Goal: Task Accomplishment & Management: Use online tool/utility

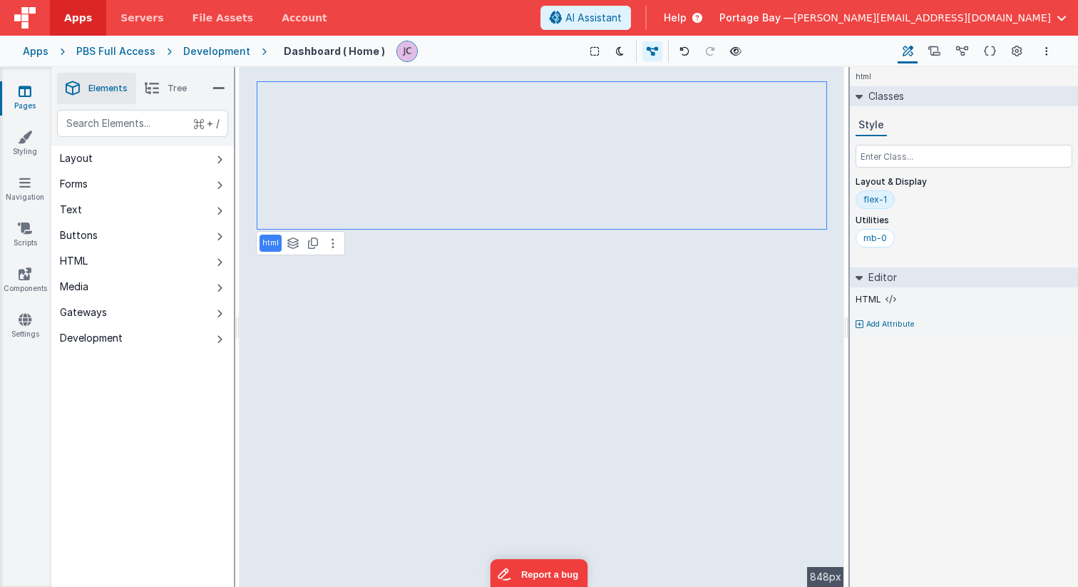
click at [83, 23] on span "Apps" at bounding box center [78, 18] width 28 height 14
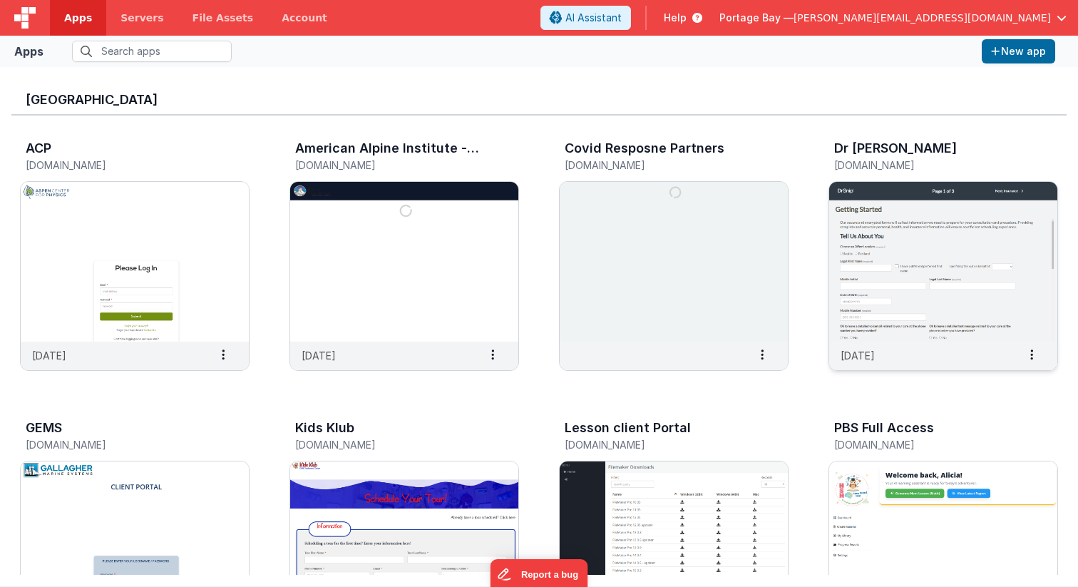
click at [916, 287] on img at bounding box center [943, 262] width 228 height 160
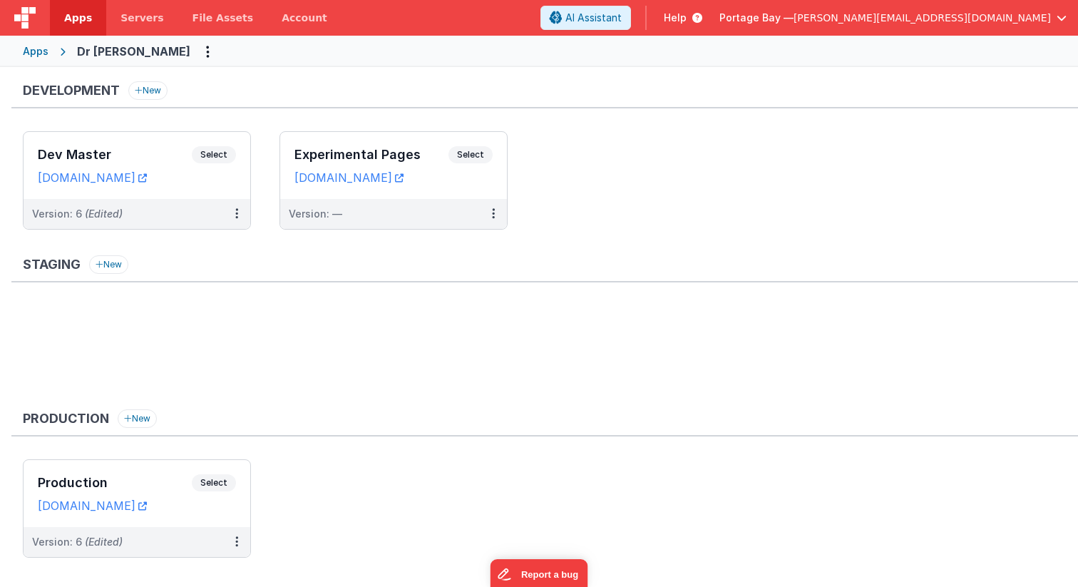
scroll to position [24, 0]
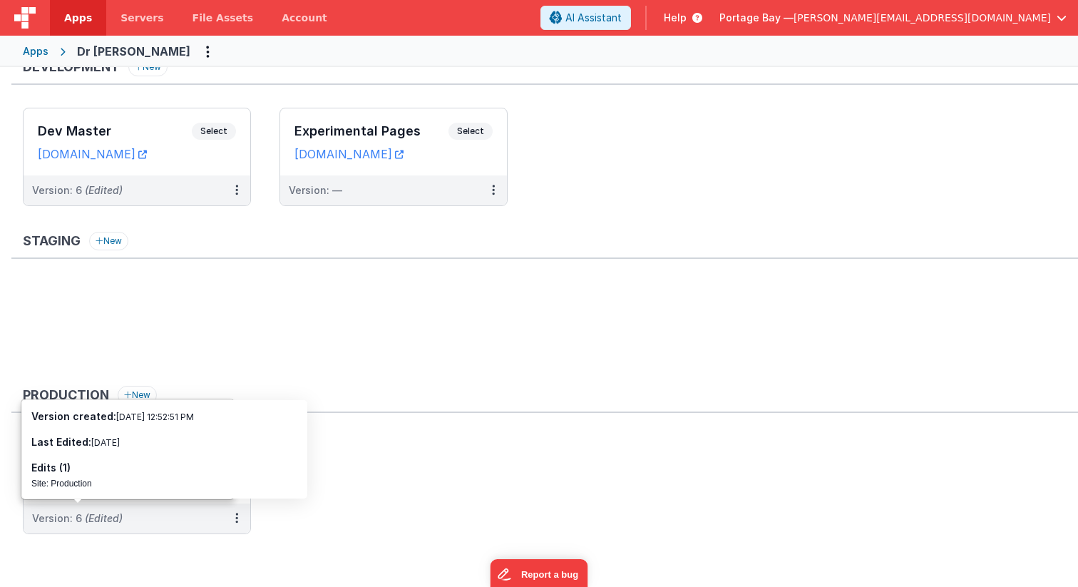
click at [390, 344] on ul at bounding box center [550, 328] width 1055 height 93
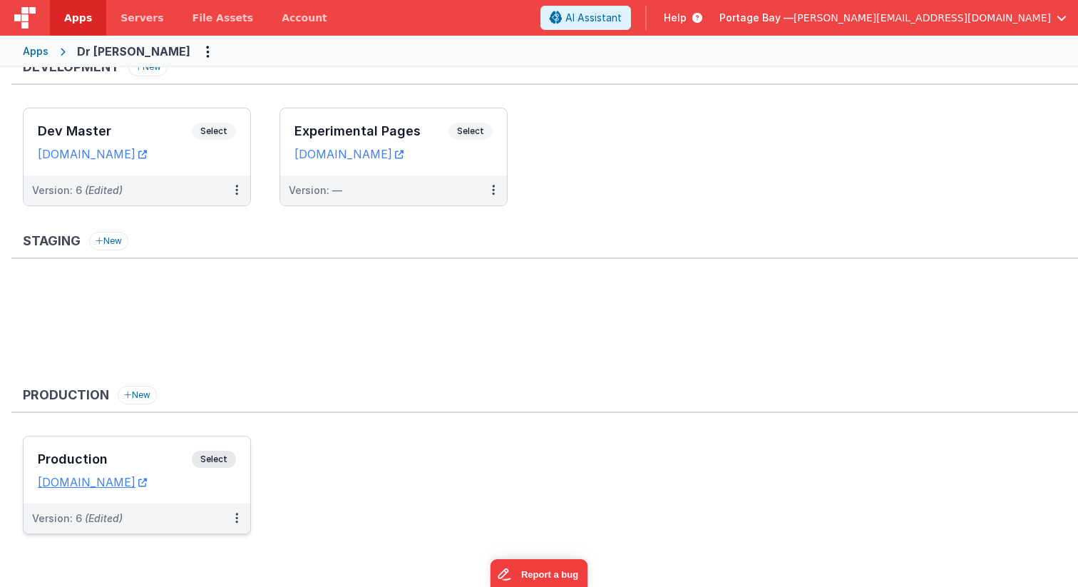
click at [215, 457] on span "Select" at bounding box center [214, 458] width 44 height 17
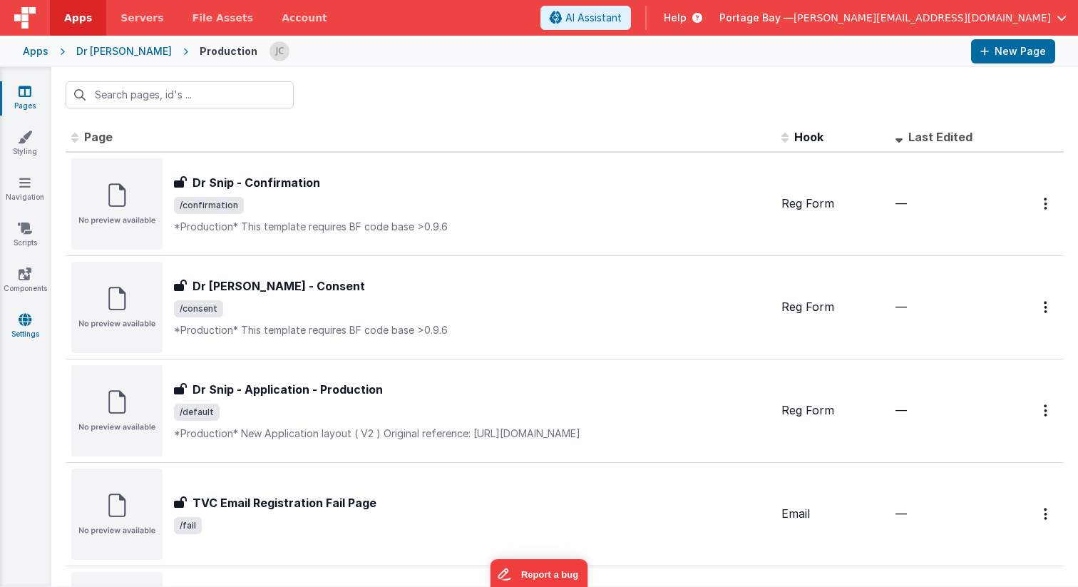
click at [27, 314] on icon at bounding box center [25, 319] width 13 height 14
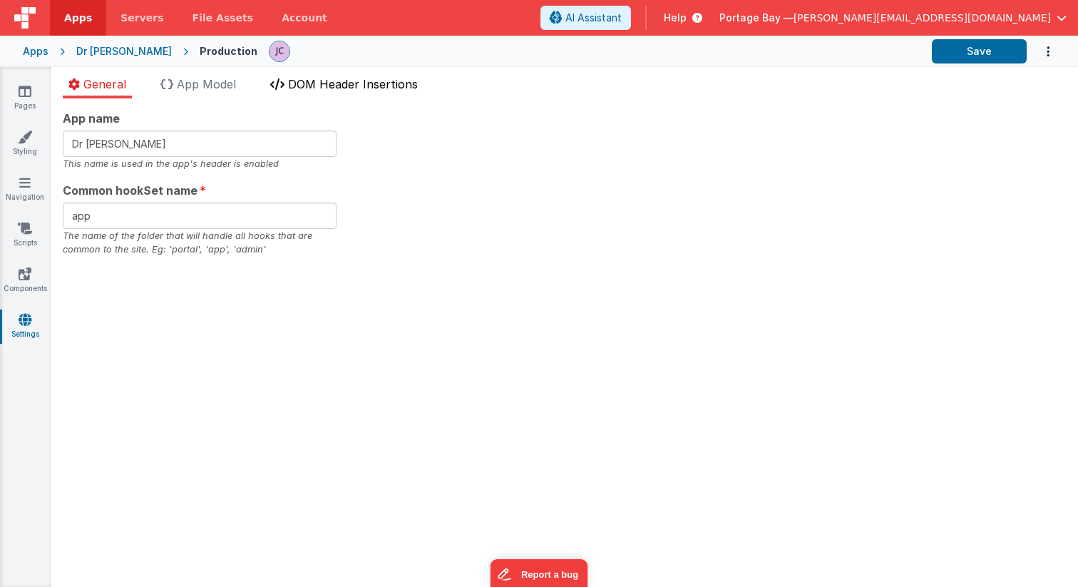
click at [352, 85] on span "DOM Header Insertions" at bounding box center [353, 84] width 130 height 14
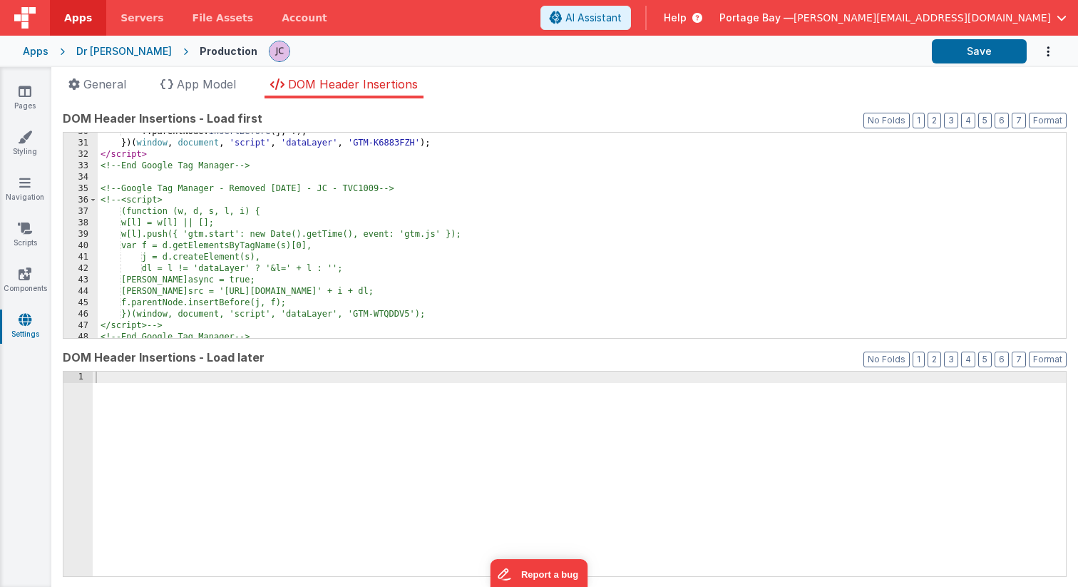
scroll to position [365, 0]
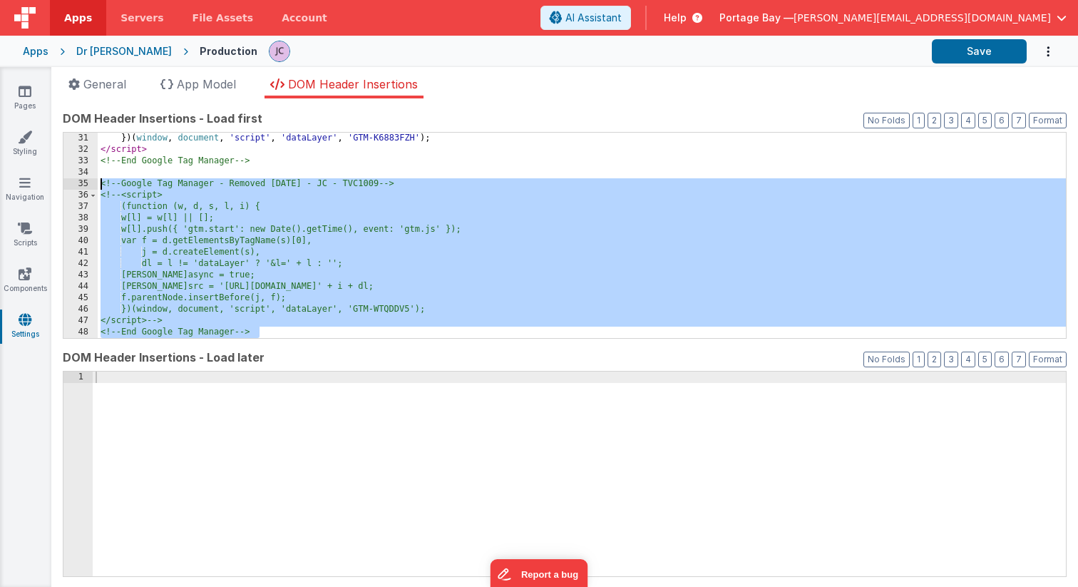
drag, startPoint x: 278, startPoint y: 334, endPoint x: 97, endPoint y: 185, distance: 234.5
click at [97, 185] on div "31 32 33 34 35 36 37 38 39 40 41 42 43 44 45 46 47 48 }) ( window , document , …" at bounding box center [565, 235] width 1004 height 207
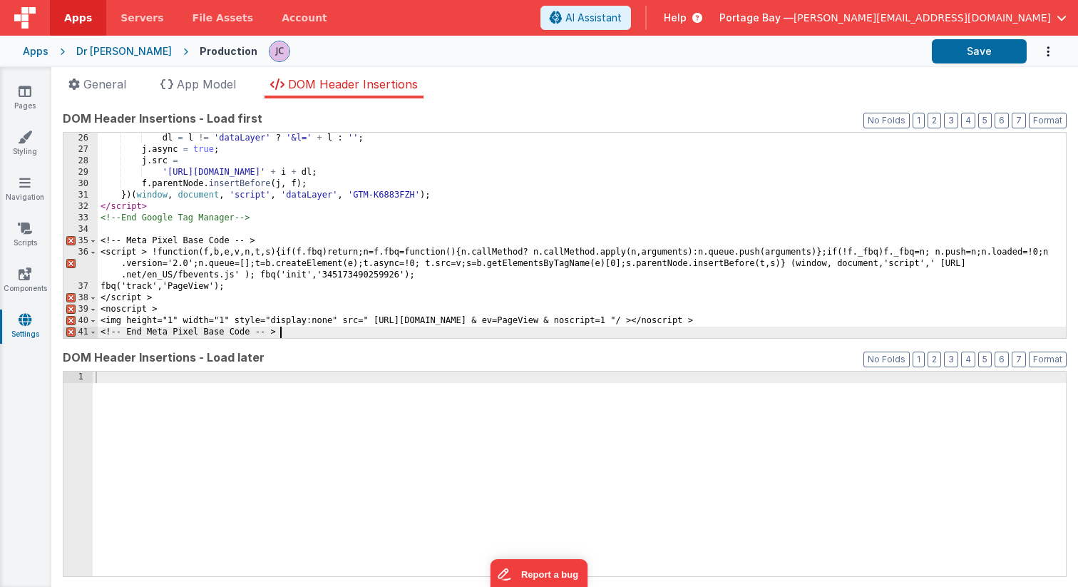
scroll to position [308, 0]
click at [28, 95] on icon at bounding box center [25, 91] width 13 height 14
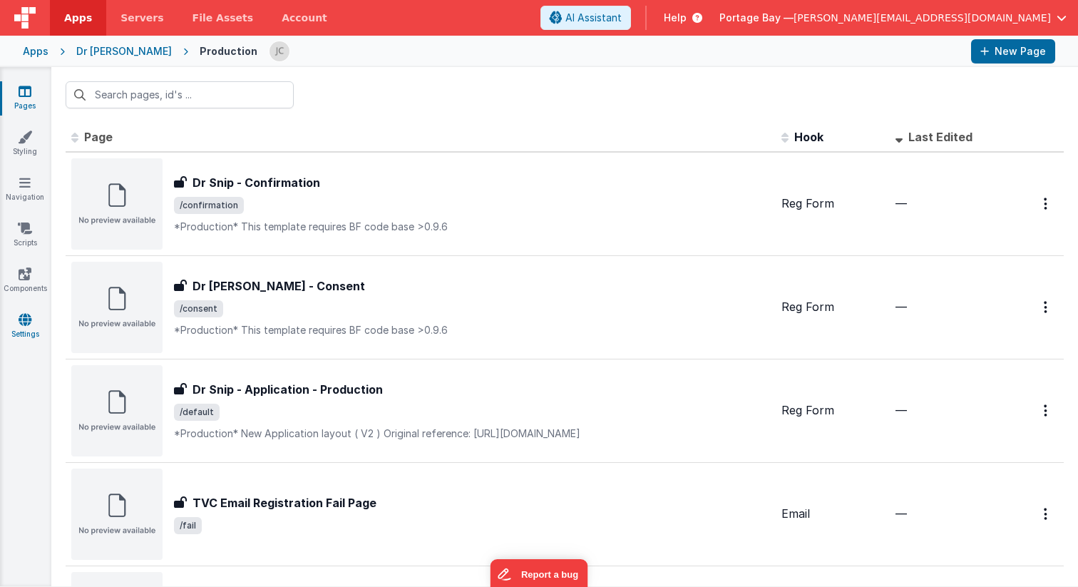
click at [26, 322] on icon at bounding box center [25, 319] width 13 height 14
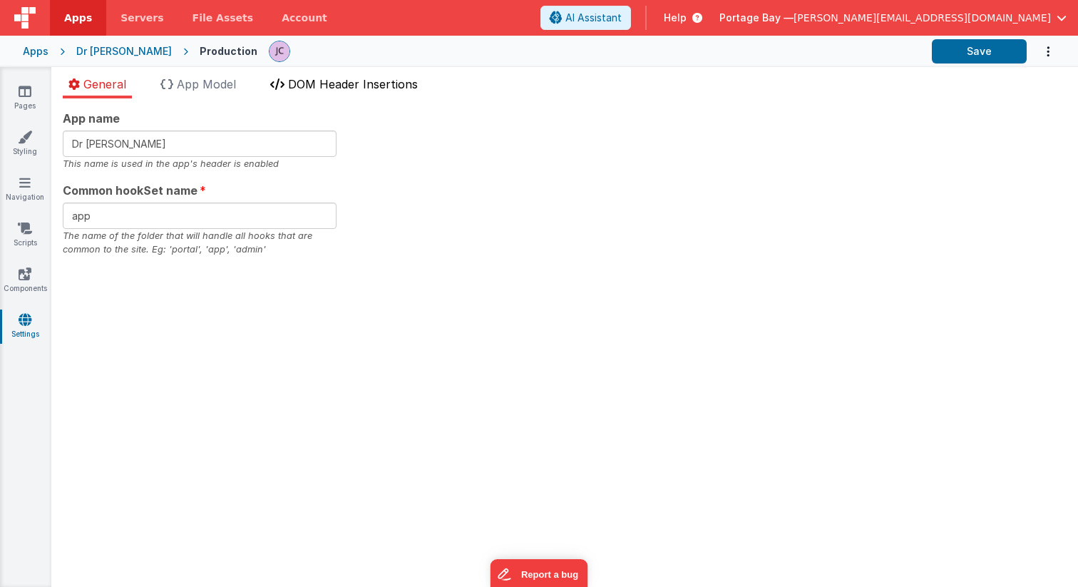
click at [323, 86] on span "DOM Header Insertions" at bounding box center [353, 84] width 130 height 14
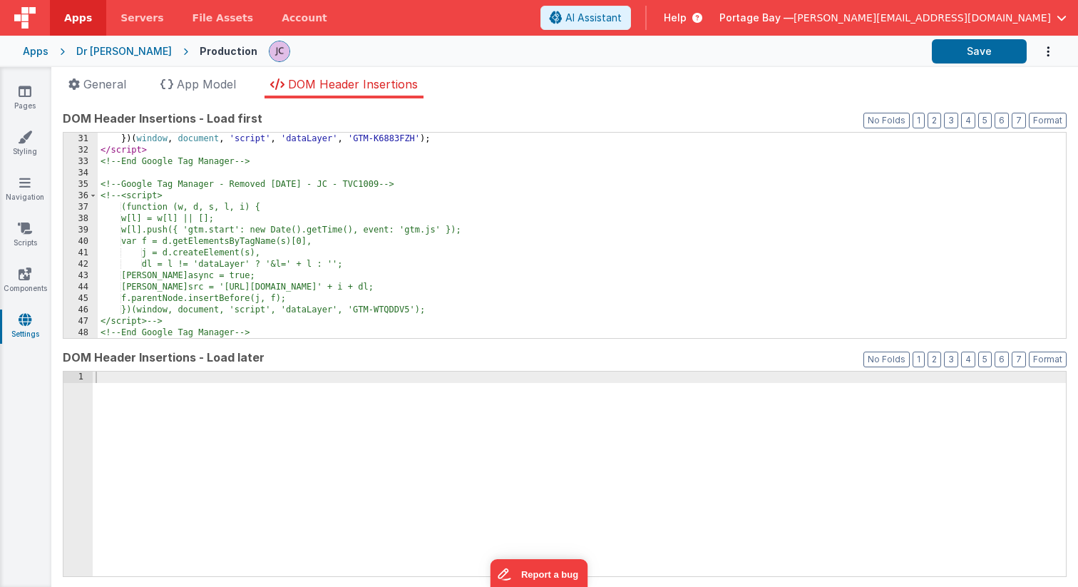
scroll to position [365, 0]
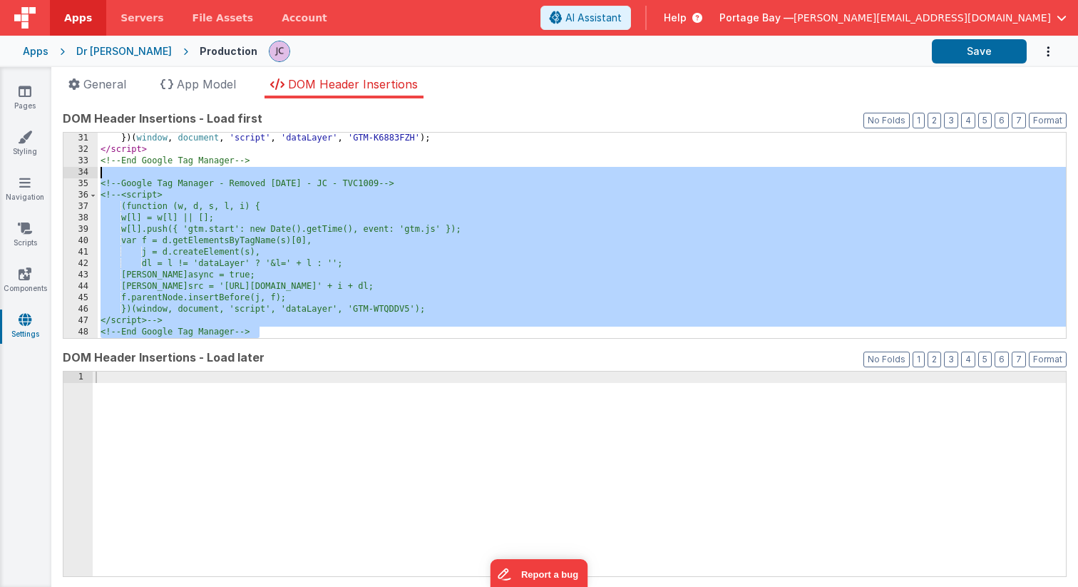
drag, startPoint x: 266, startPoint y: 332, endPoint x: 93, endPoint y: 172, distance: 235.6
click at [93, 172] on div "31 32 33 34 35 36 37 38 39 40 41 42 43 44 45 46 47 48 }) ( window , document , …" at bounding box center [565, 235] width 1004 height 207
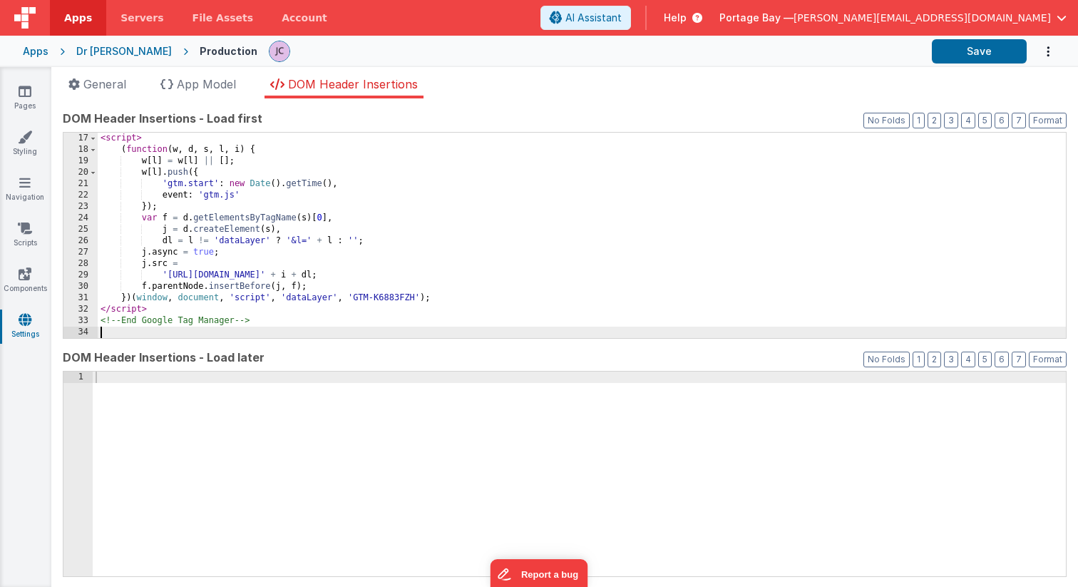
scroll to position [217, 0]
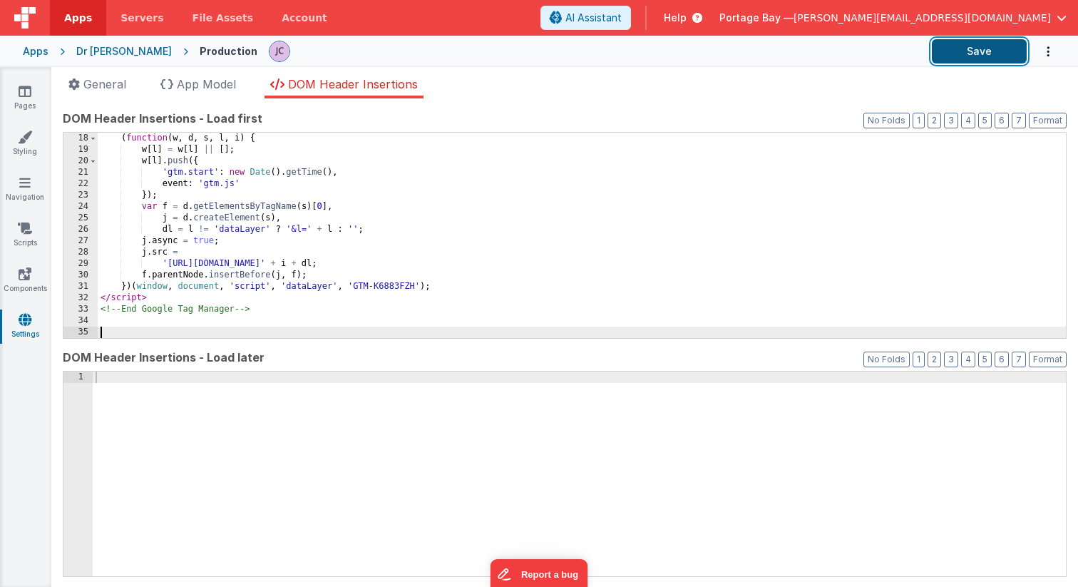
click at [971, 48] on button "Save" at bounding box center [979, 51] width 95 height 24
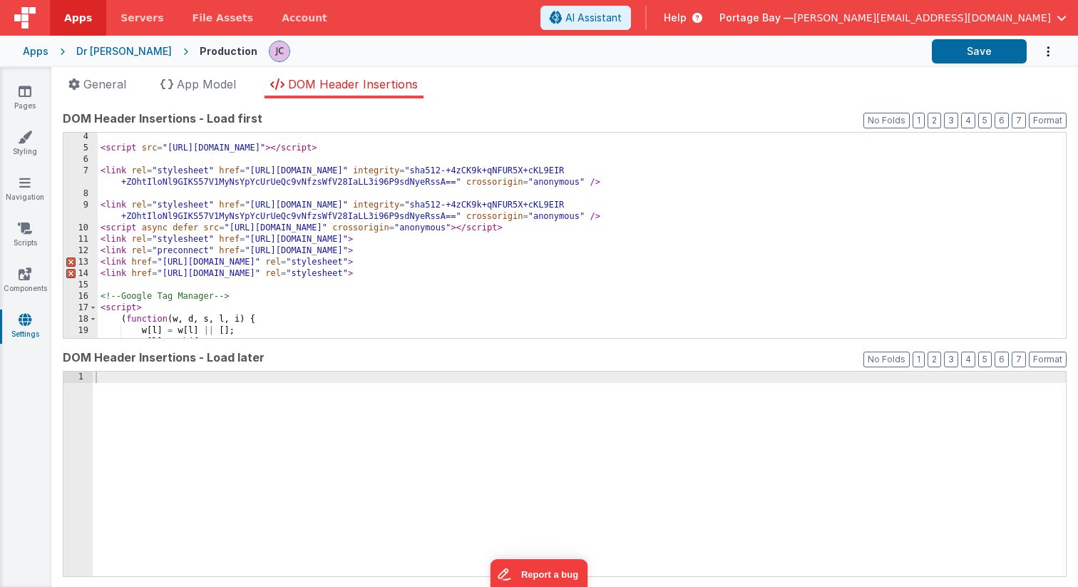
scroll to position [0, 0]
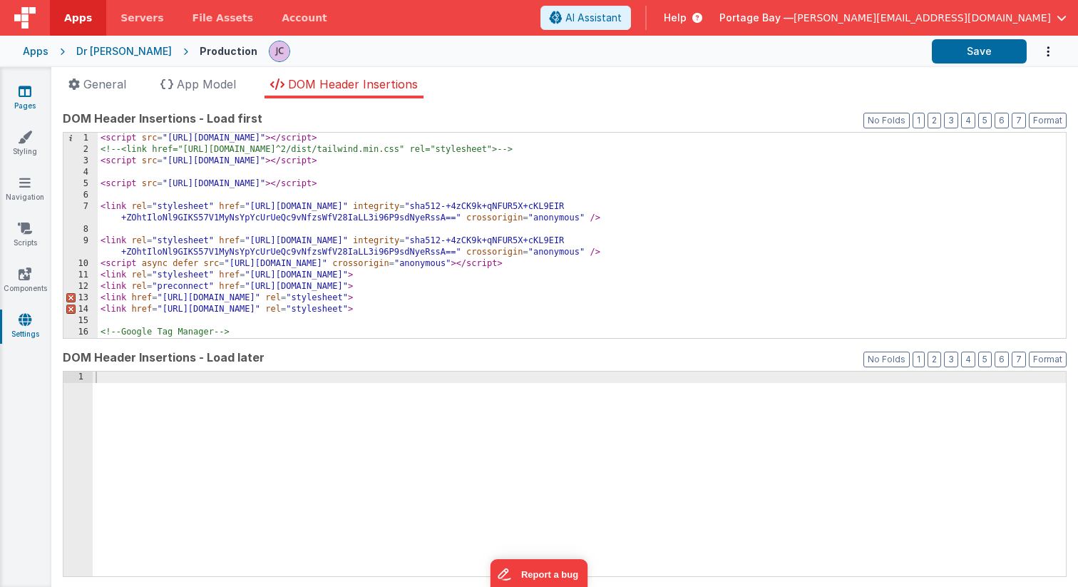
click at [25, 91] on icon at bounding box center [25, 91] width 13 height 14
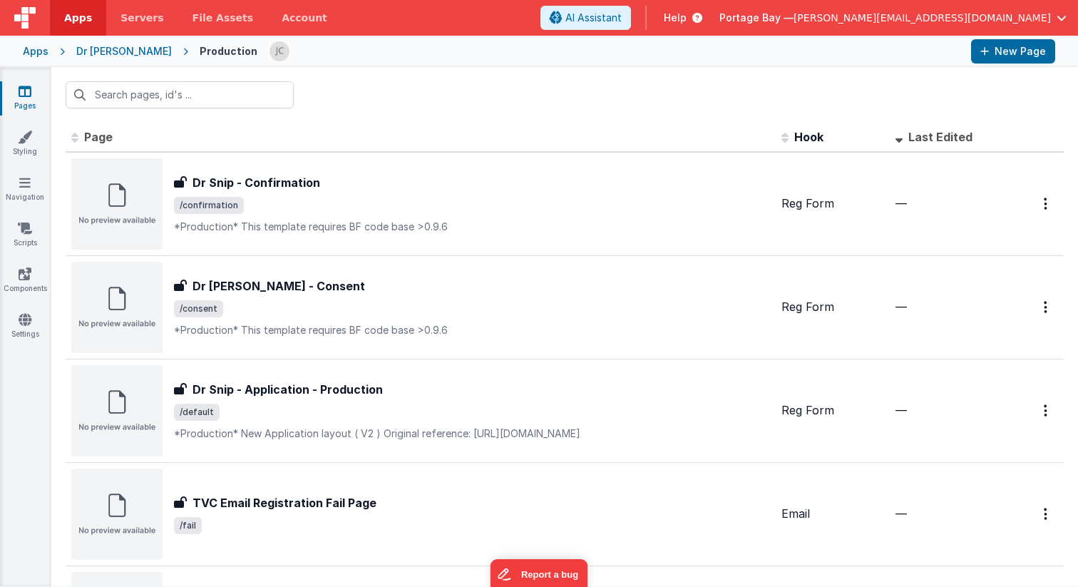
click at [100, 46] on div "Dr [PERSON_NAME]" at bounding box center [124, 51] width 96 height 14
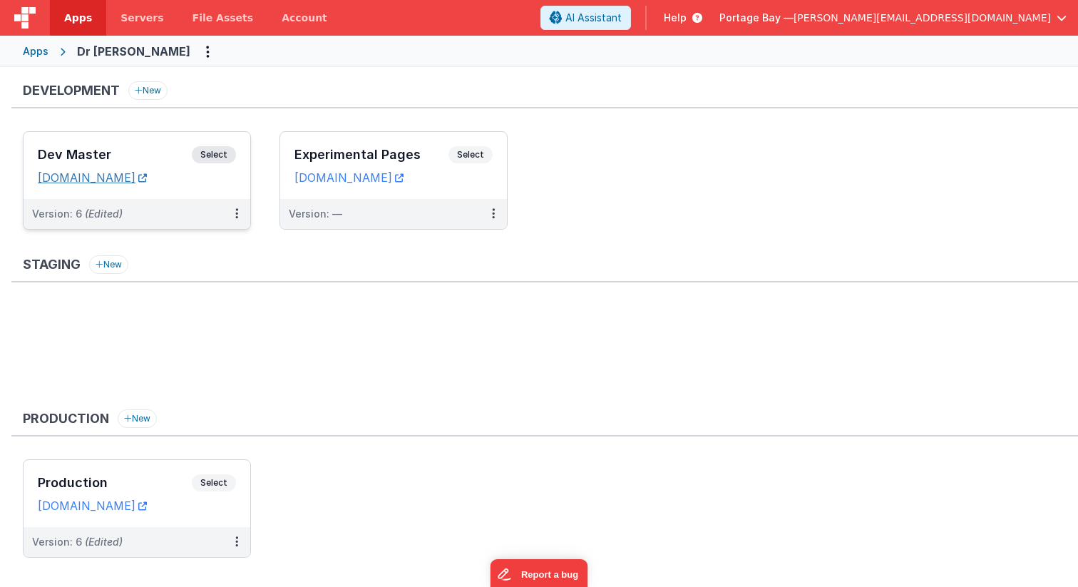
click at [112, 179] on link "[DOMAIN_NAME]" at bounding box center [92, 177] width 109 height 14
click at [73, 506] on link "[DOMAIN_NAME]" at bounding box center [92, 505] width 109 height 14
click at [225, 153] on span "Select" at bounding box center [214, 154] width 44 height 17
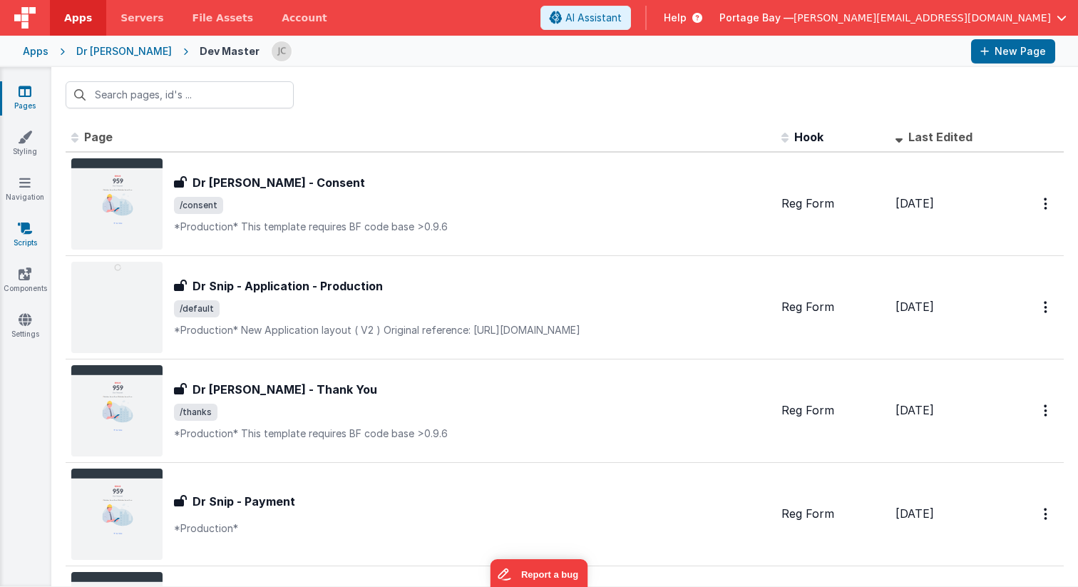
click at [25, 227] on icon at bounding box center [25, 228] width 14 height 14
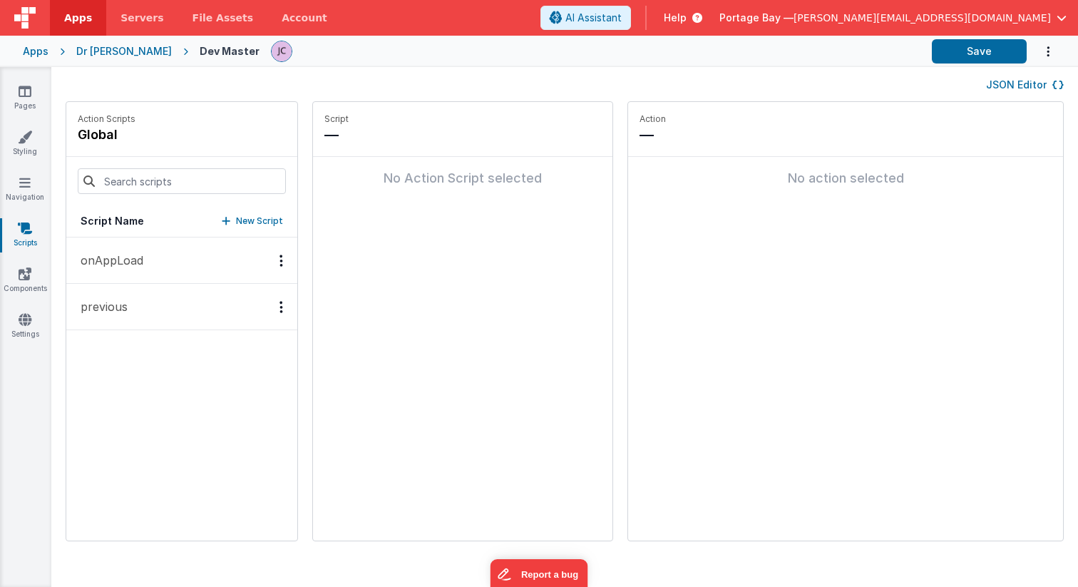
click at [127, 264] on p "onAppLoad" at bounding box center [107, 260] width 71 height 17
click at [121, 303] on p "previous" at bounding box center [100, 305] width 56 height 17
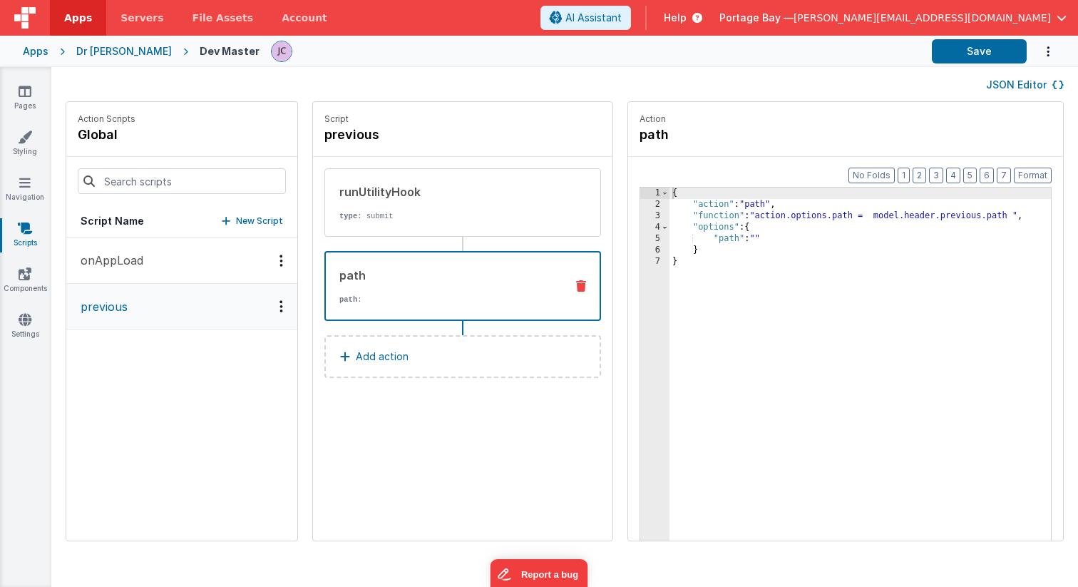
click at [426, 296] on p "path :" at bounding box center [446, 299] width 215 height 11
click at [25, 272] on icon at bounding box center [25, 274] width 13 height 14
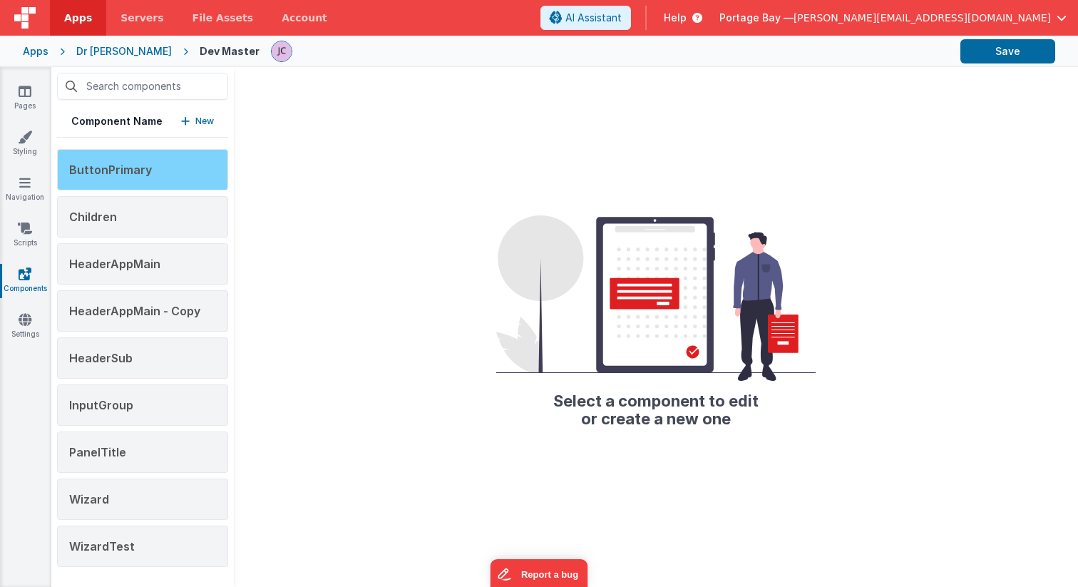
click at [153, 168] on div "ButtonPrimary" at bounding box center [142, 169] width 171 height 41
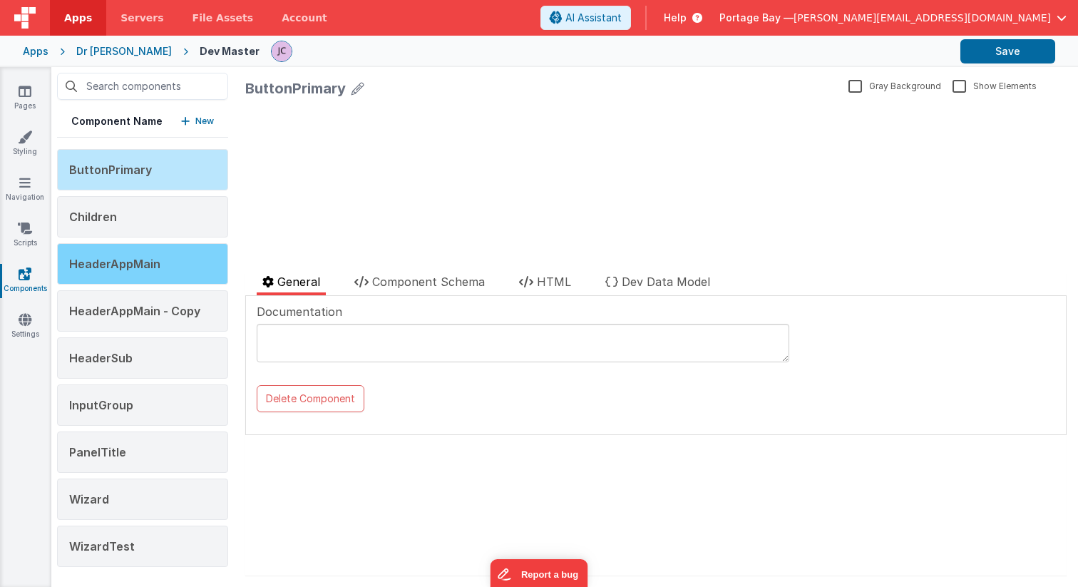
click at [134, 267] on span "HeaderAppMain" at bounding box center [114, 264] width 91 height 14
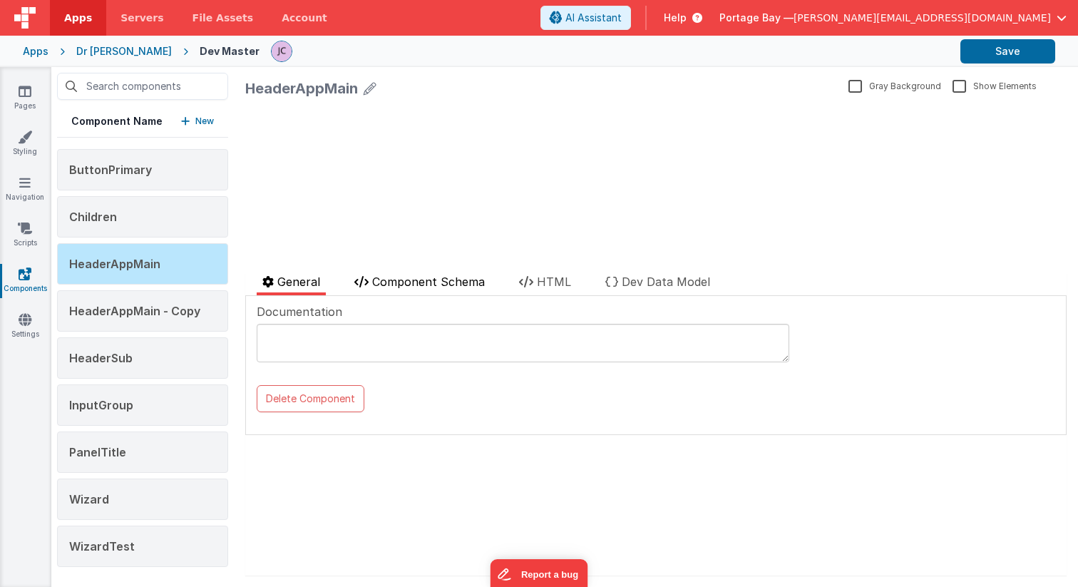
click at [421, 279] on span "Component Schema" at bounding box center [428, 281] width 113 height 14
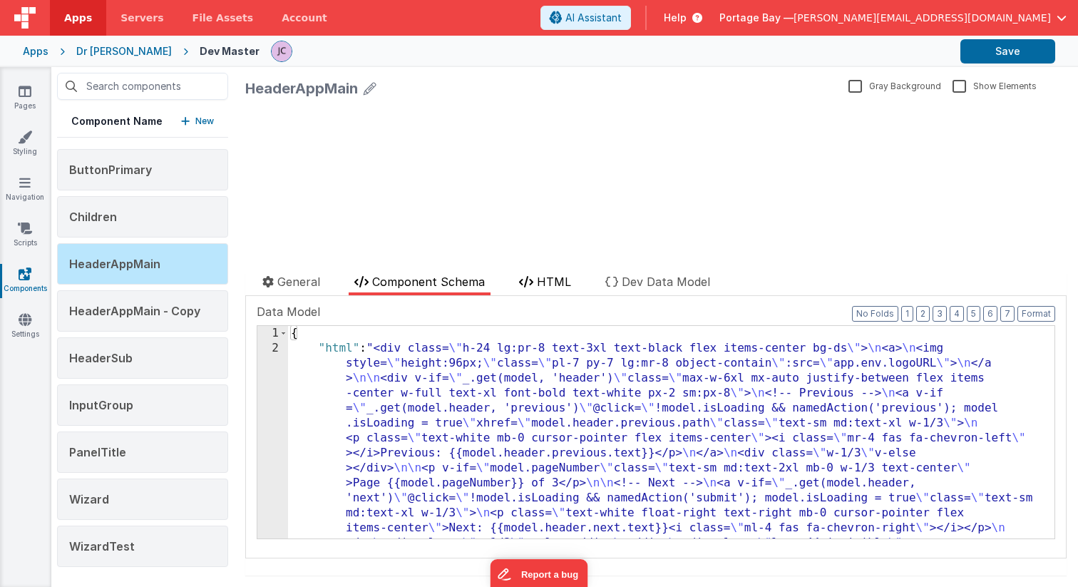
click at [560, 280] on span "HTML" at bounding box center [554, 281] width 34 height 14
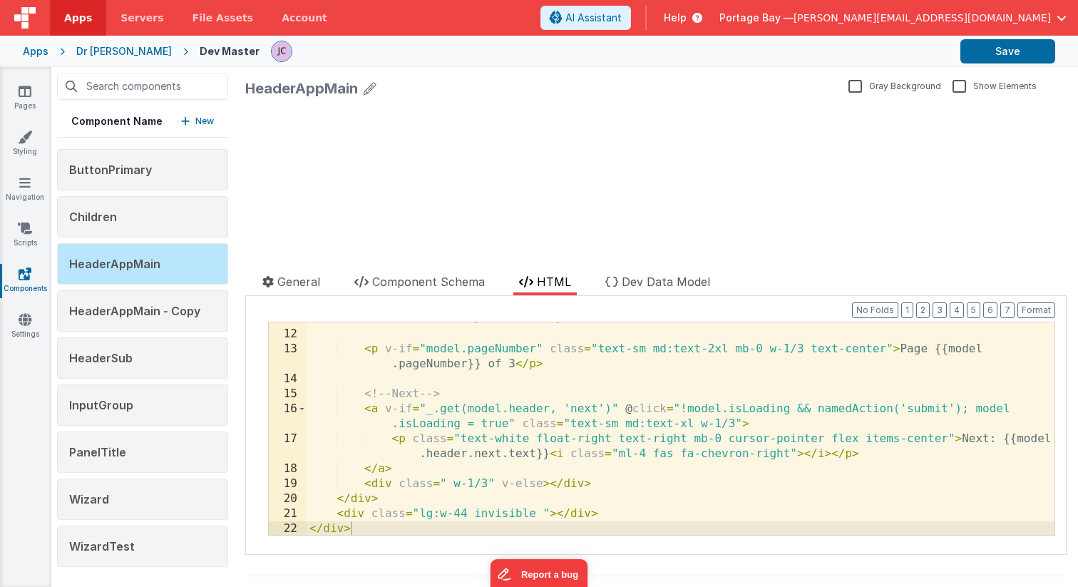
scroll to position [207, 0]
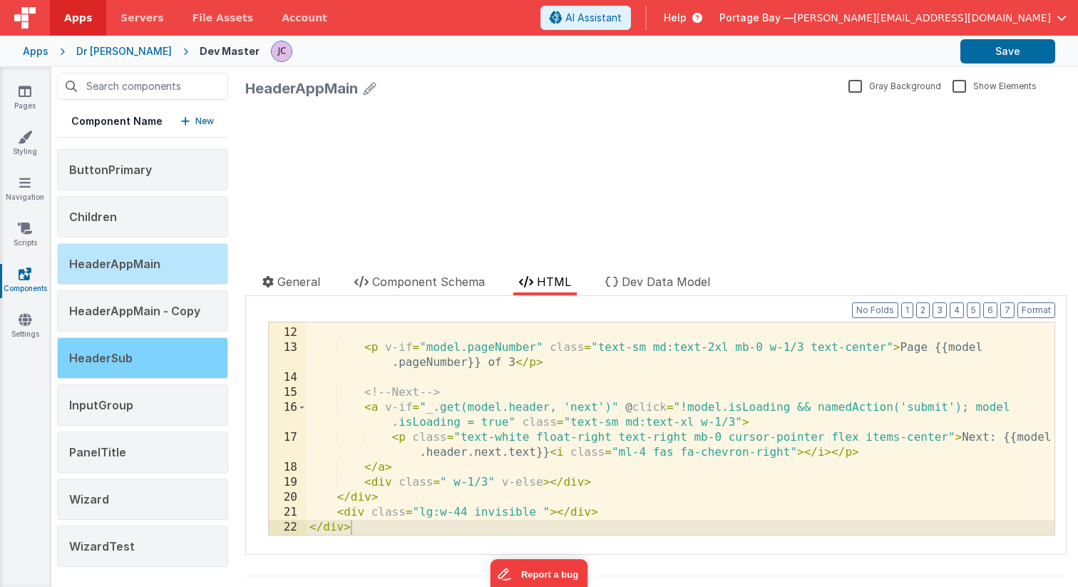
click at [107, 355] on span "HeaderSub" at bounding box center [100, 358] width 63 height 14
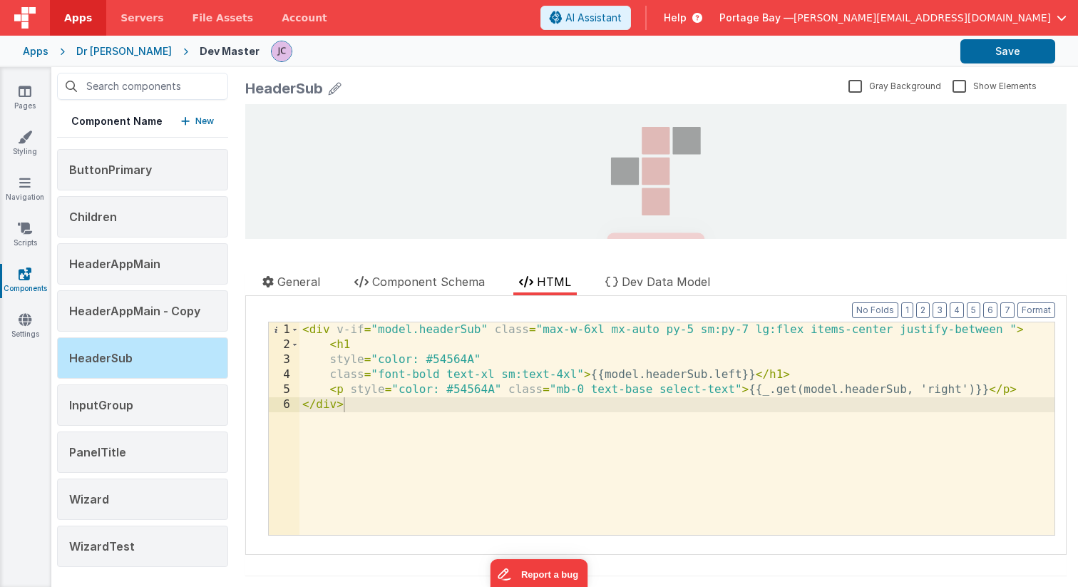
scroll to position [0, 0]
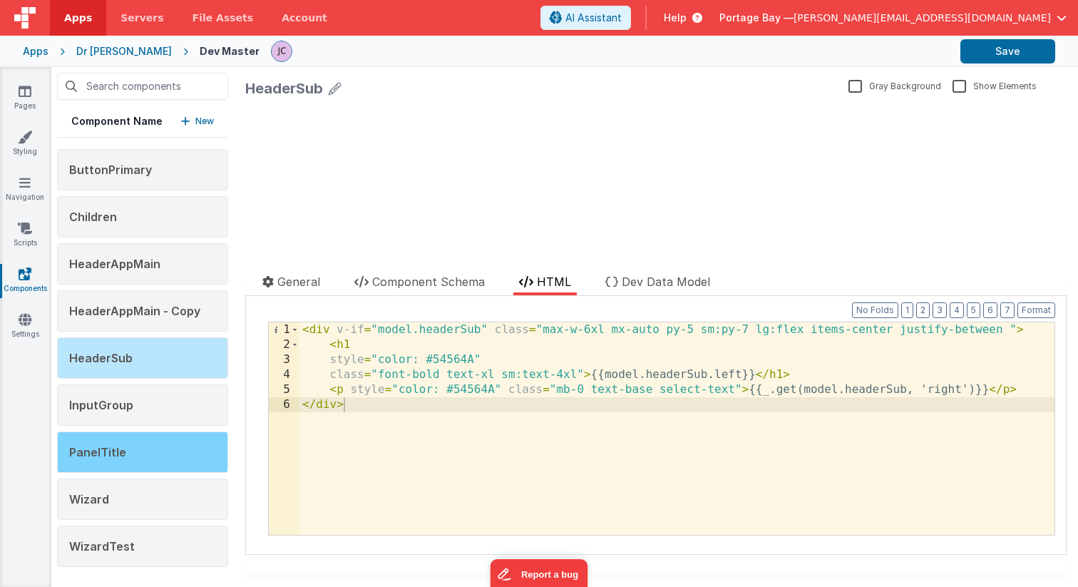
click at [158, 445] on div "PanelTitle" at bounding box center [142, 451] width 171 height 41
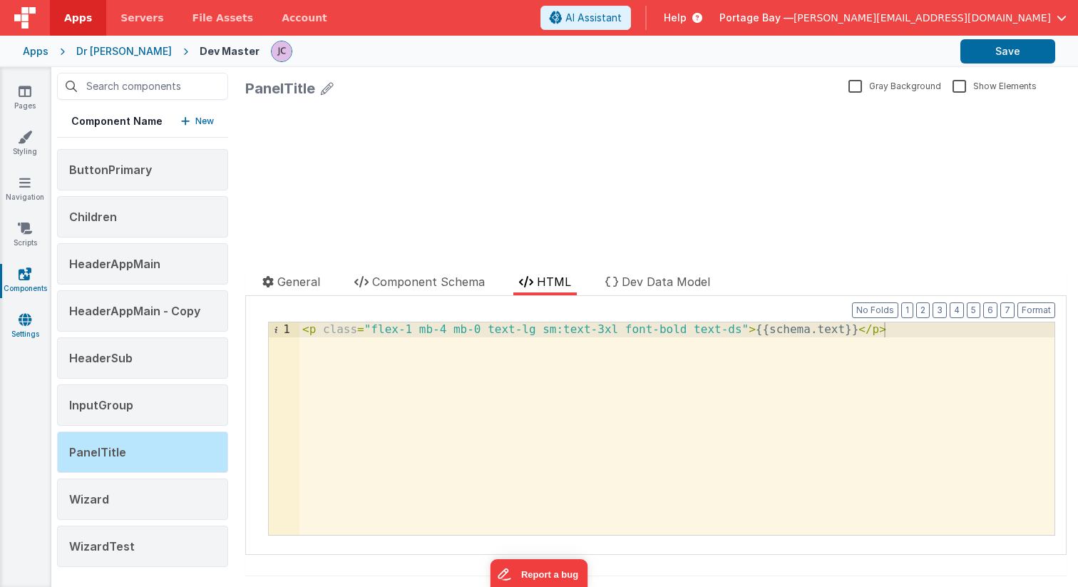
click at [24, 326] on link "Settings" at bounding box center [24, 326] width 51 height 29
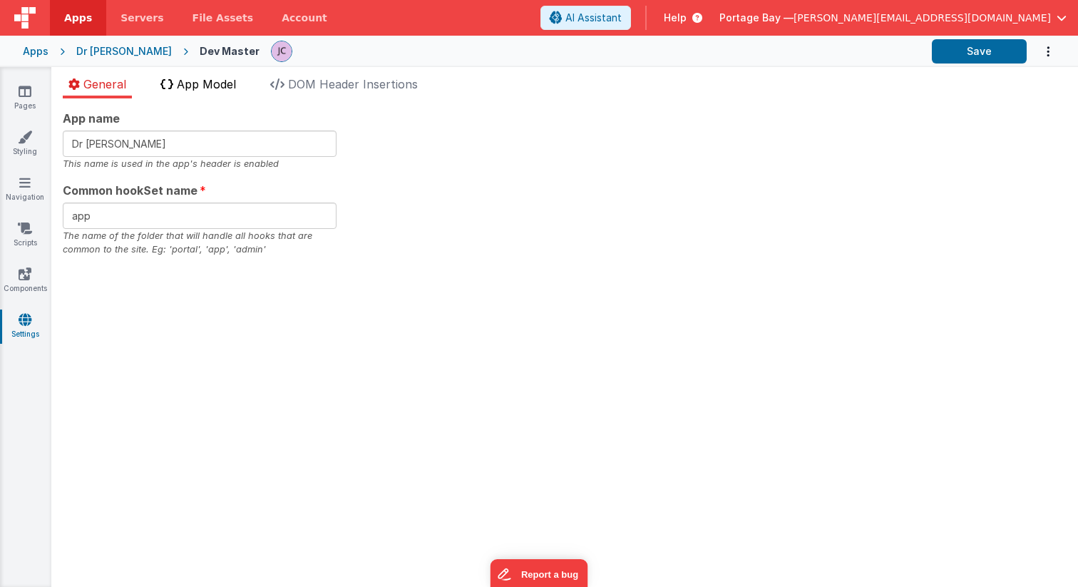
click at [212, 85] on span "App Model" at bounding box center [206, 84] width 59 height 14
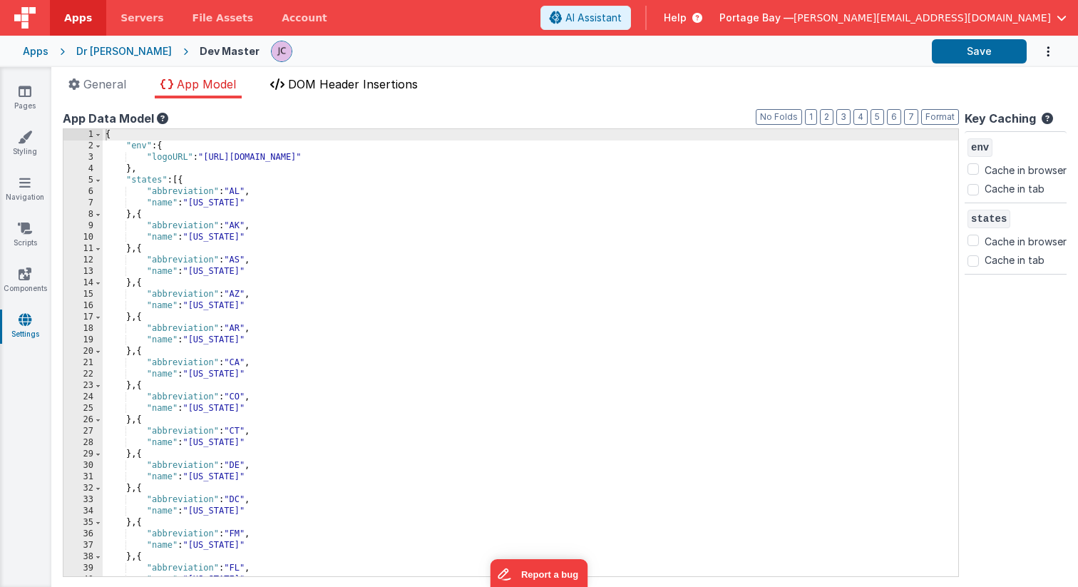
click at [339, 88] on span "DOM Header Insertions" at bounding box center [353, 84] width 130 height 14
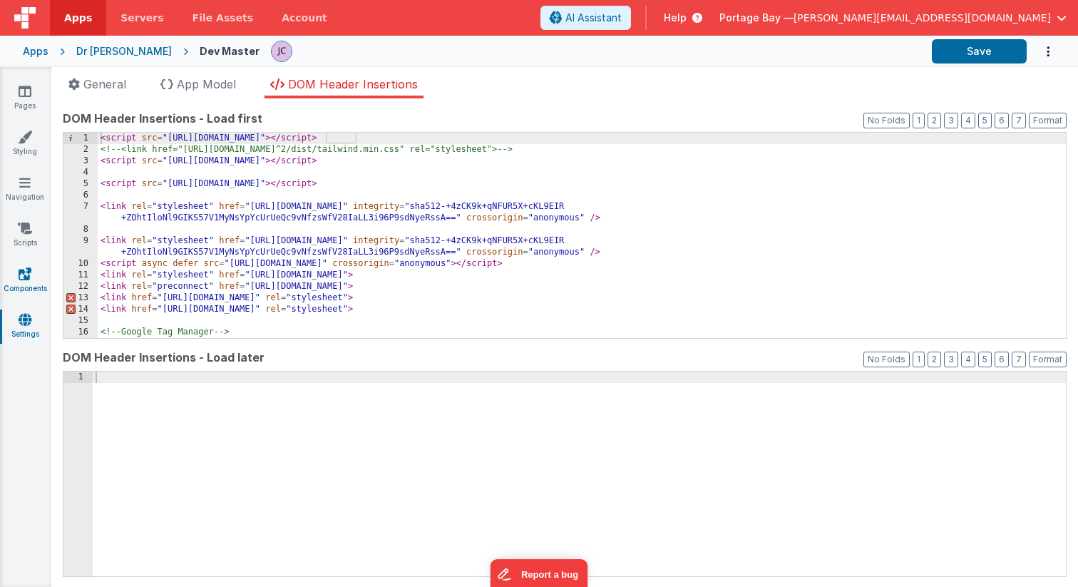
click at [23, 277] on icon at bounding box center [25, 274] width 13 height 14
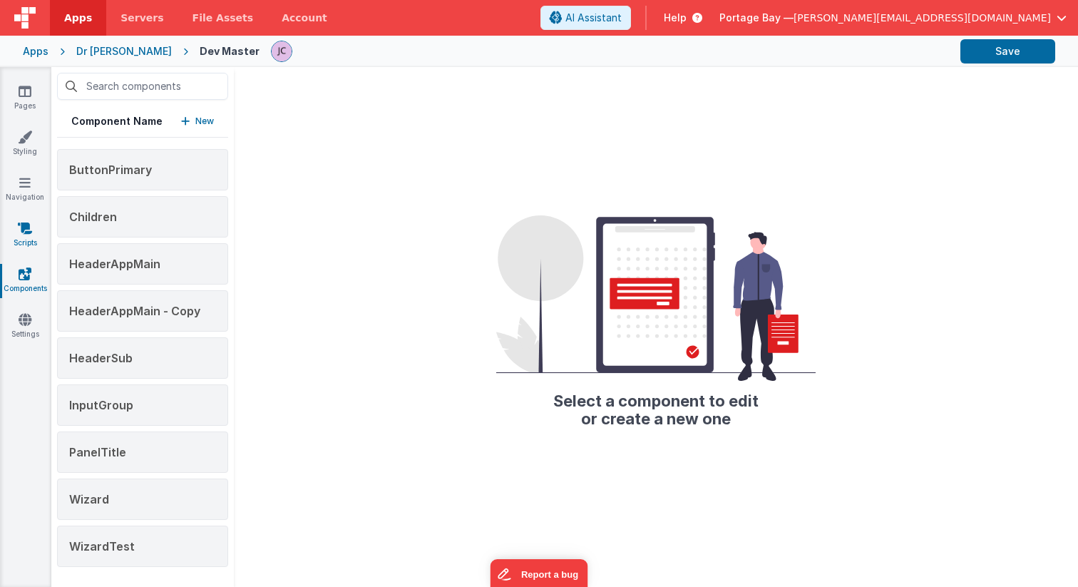
click at [28, 233] on icon at bounding box center [25, 228] width 14 height 14
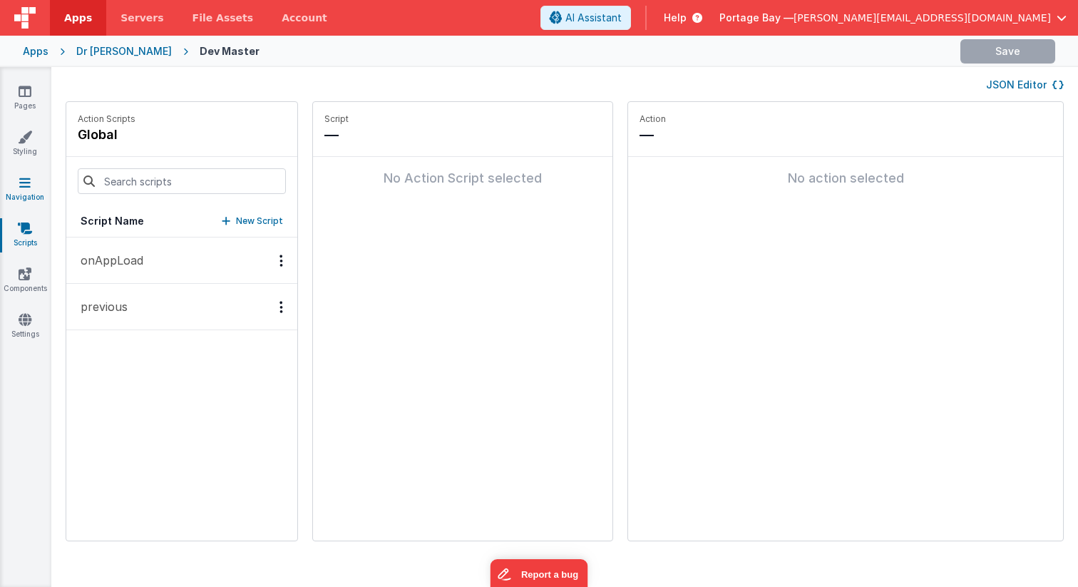
click at [21, 185] on icon at bounding box center [24, 182] width 11 height 14
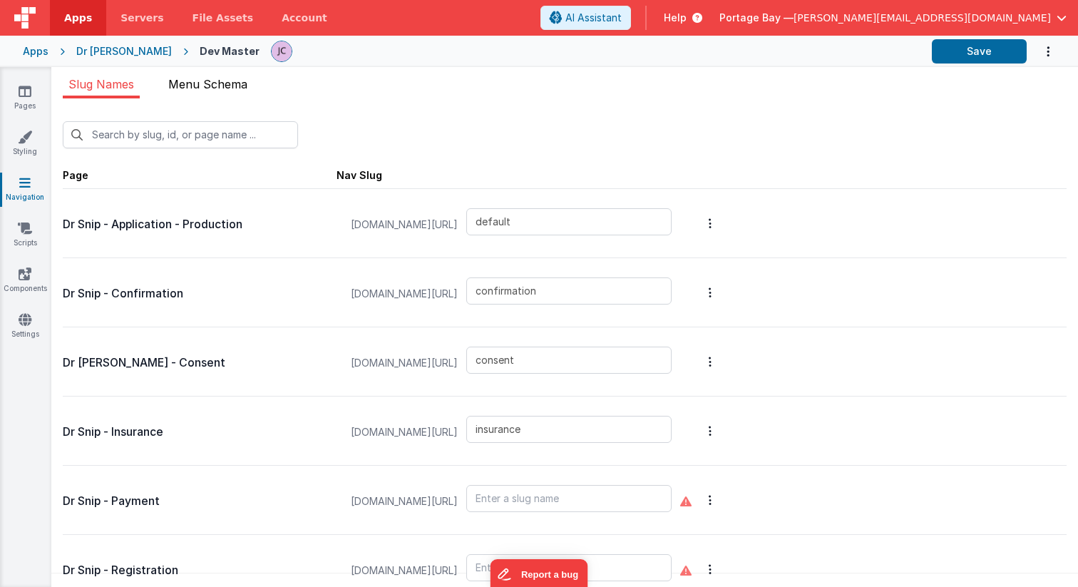
click at [217, 88] on span "Menu Schema" at bounding box center [207, 84] width 79 height 14
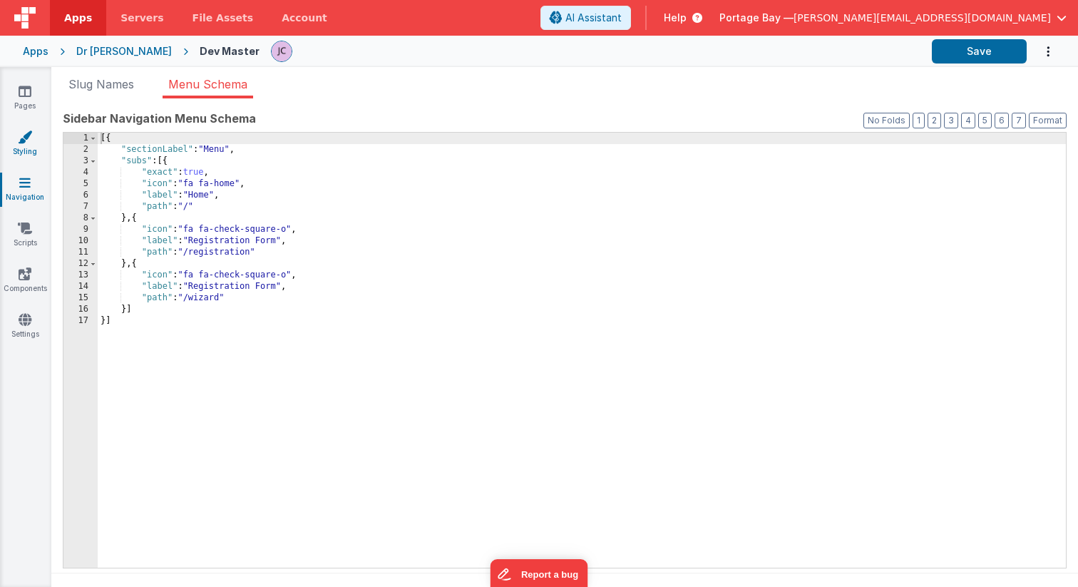
click at [21, 135] on icon at bounding box center [25, 137] width 14 height 14
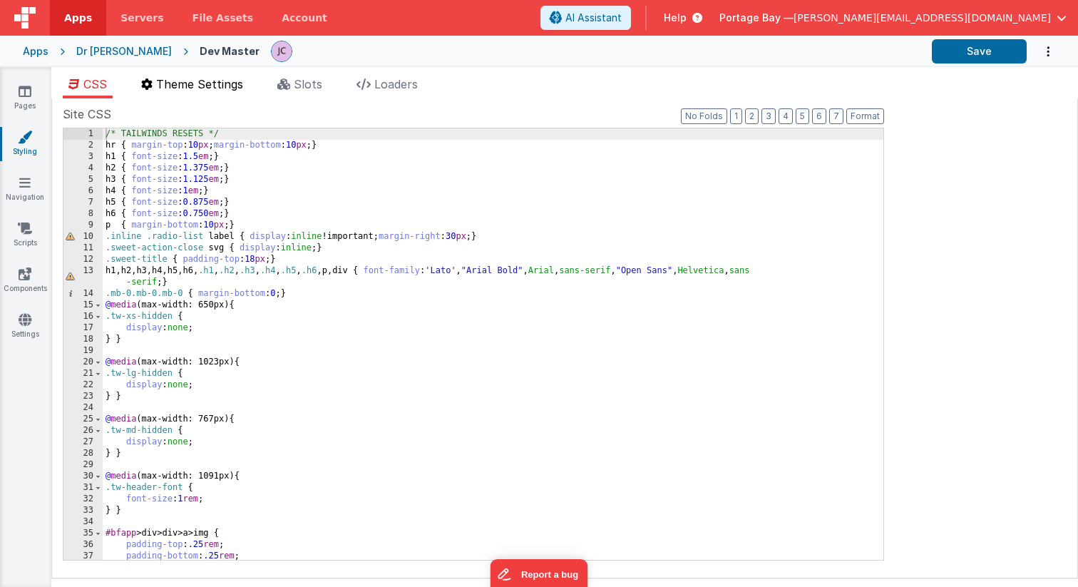
click at [187, 86] on span "Theme Settings" at bounding box center [199, 84] width 87 height 14
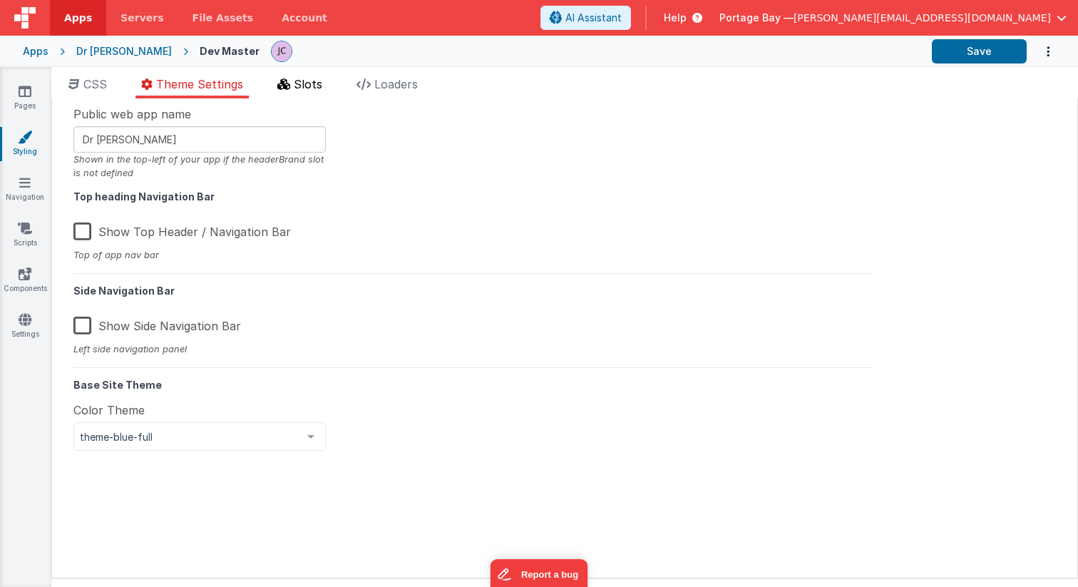
click at [318, 88] on span "Slots" at bounding box center [308, 84] width 29 height 14
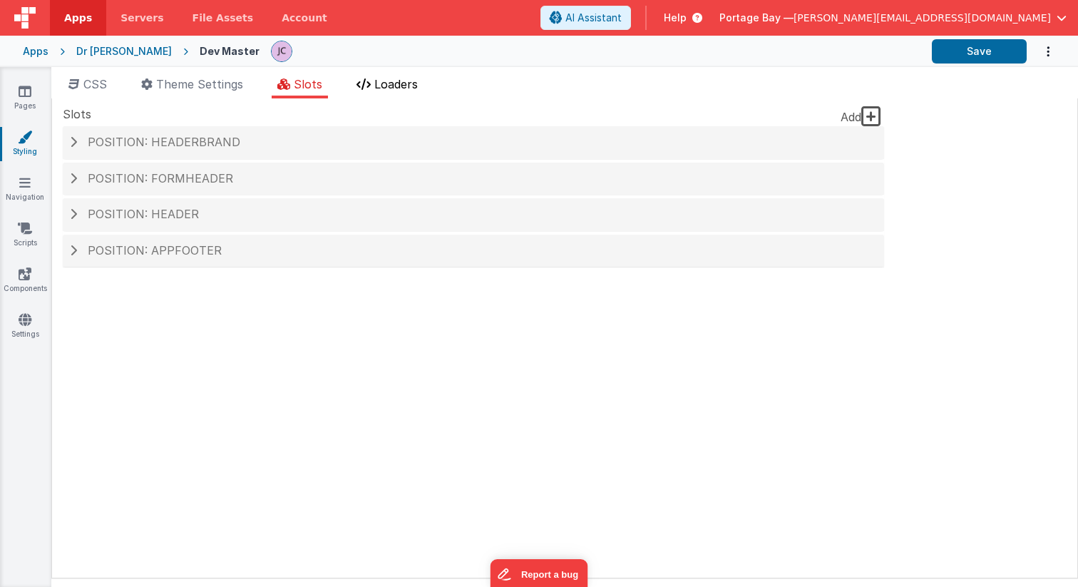
click at [402, 87] on span "Loaders" at bounding box center [395, 84] width 43 height 14
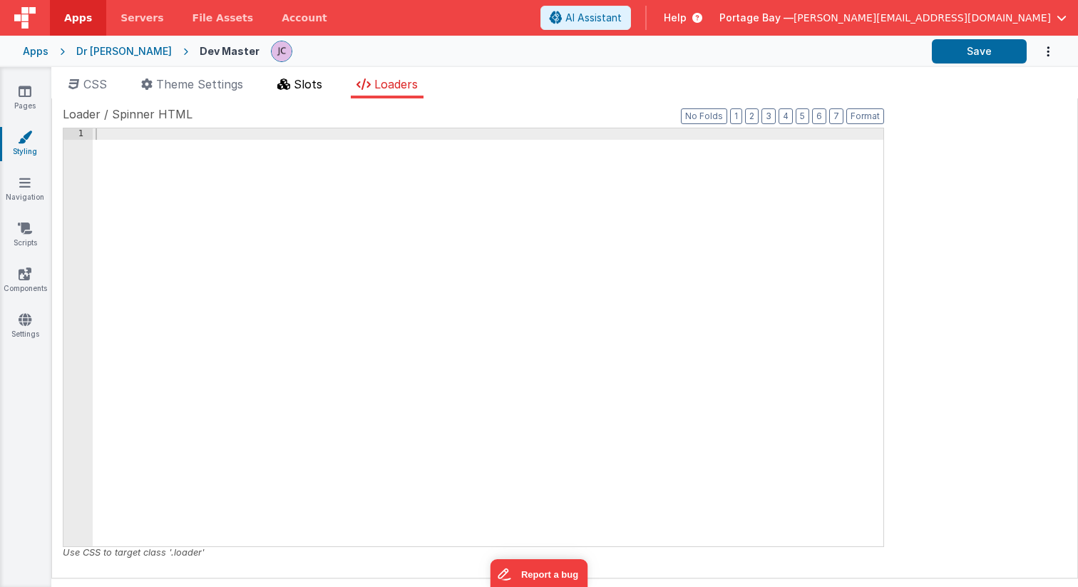
click at [299, 86] on span "Slots" at bounding box center [308, 84] width 29 height 14
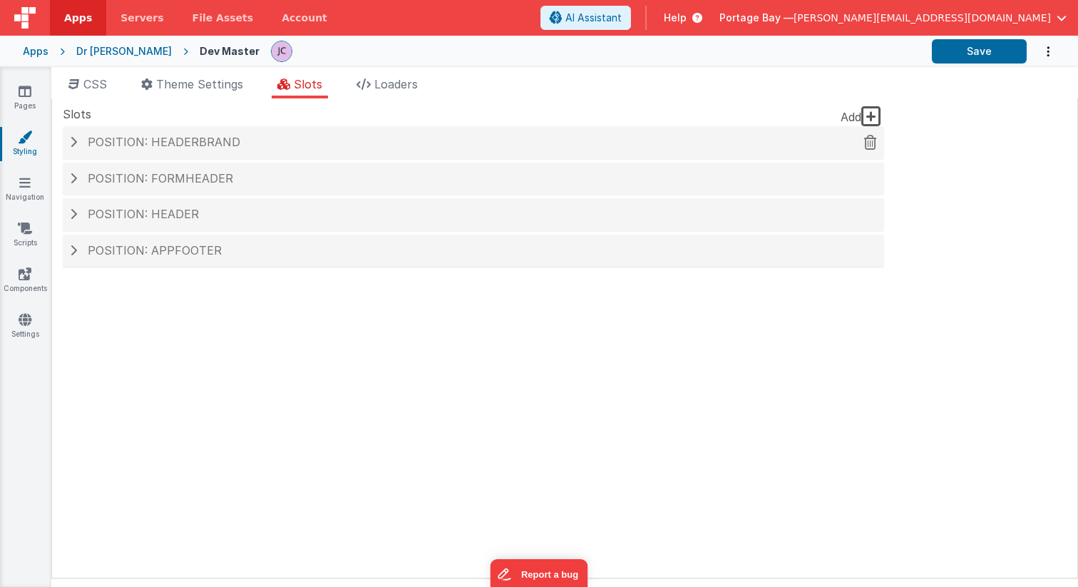
click at [71, 141] on span at bounding box center [73, 141] width 7 height 11
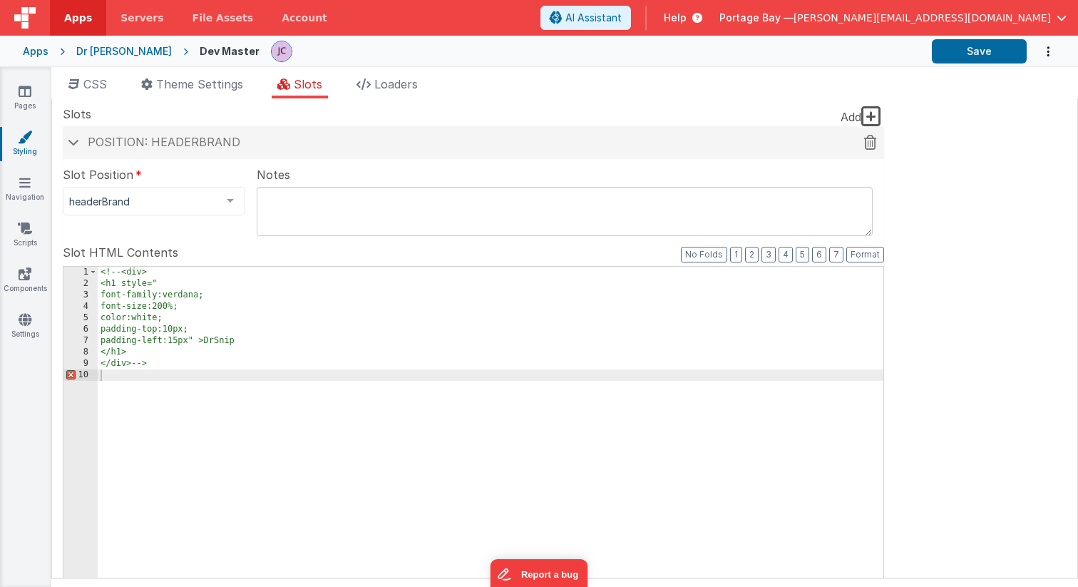
click at [71, 141] on span at bounding box center [73, 141] width 11 height 7
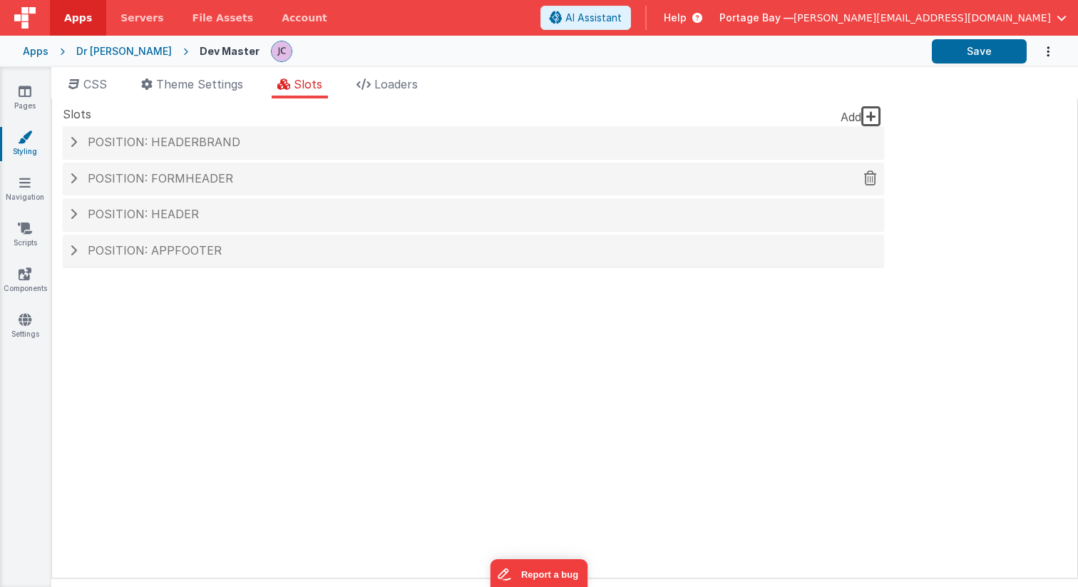
click at [75, 173] on span at bounding box center [73, 177] width 7 height 11
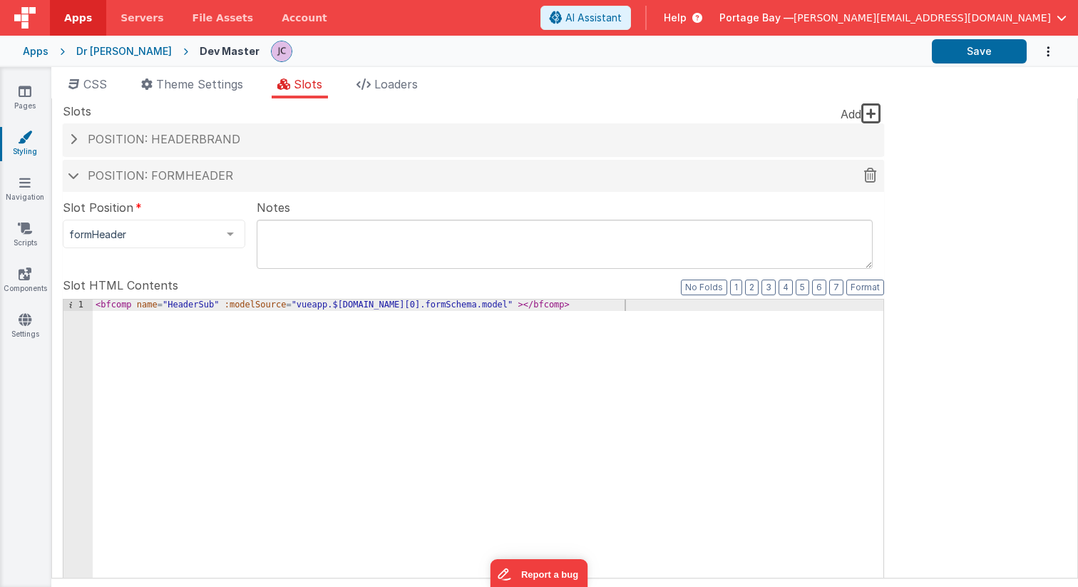
scroll to position [6, 0]
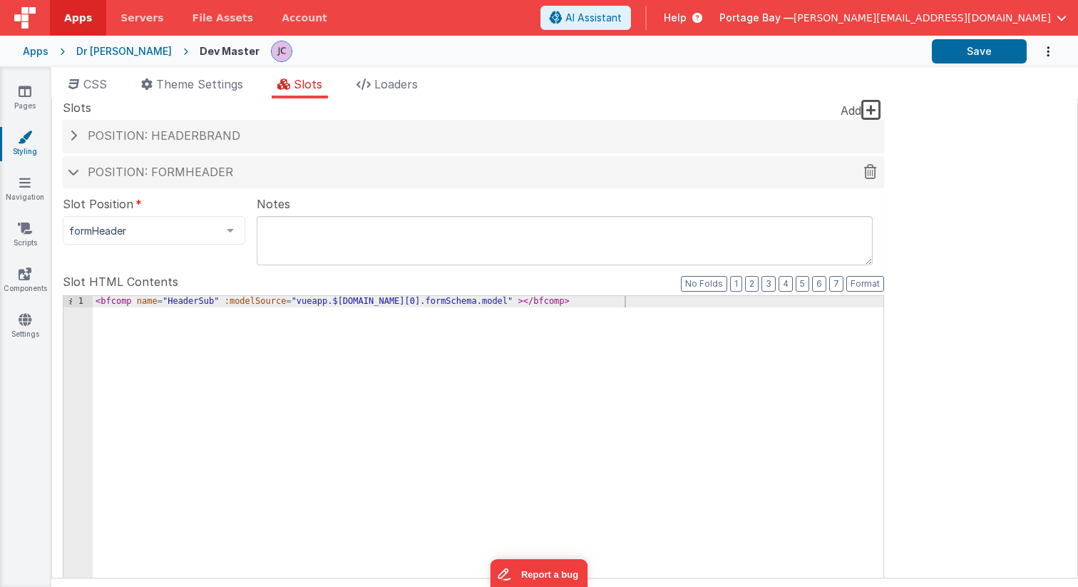
click at [75, 173] on span at bounding box center [73, 171] width 11 height 7
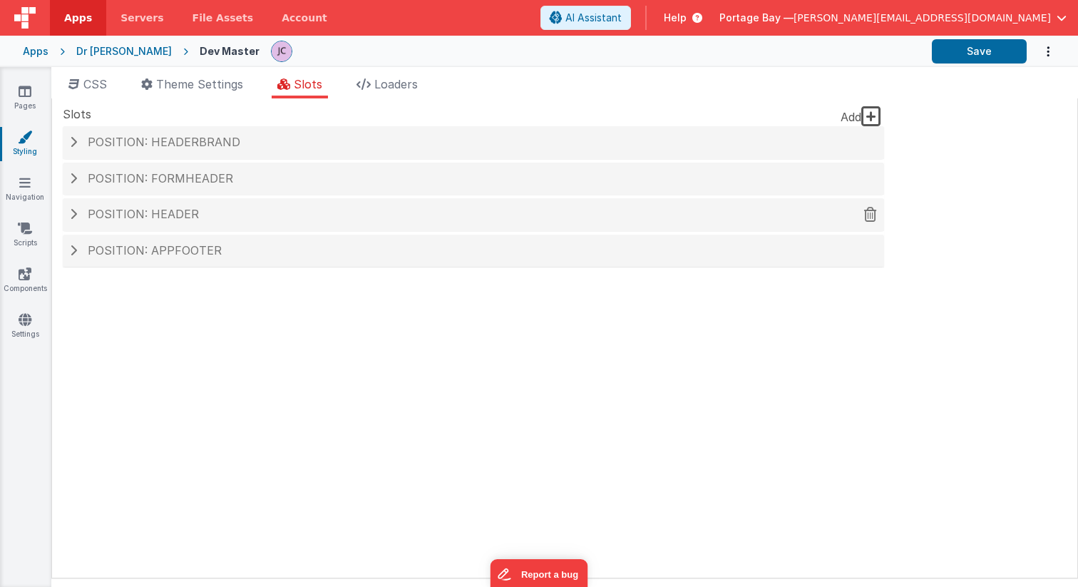
click at [71, 212] on span at bounding box center [73, 213] width 7 height 11
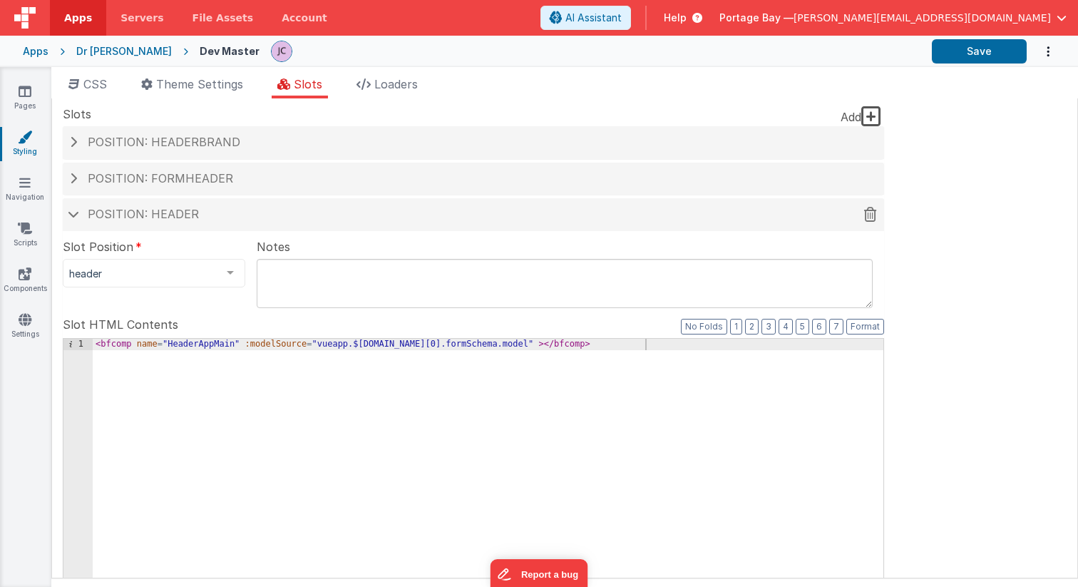
click at [71, 212] on span at bounding box center [73, 213] width 11 height 7
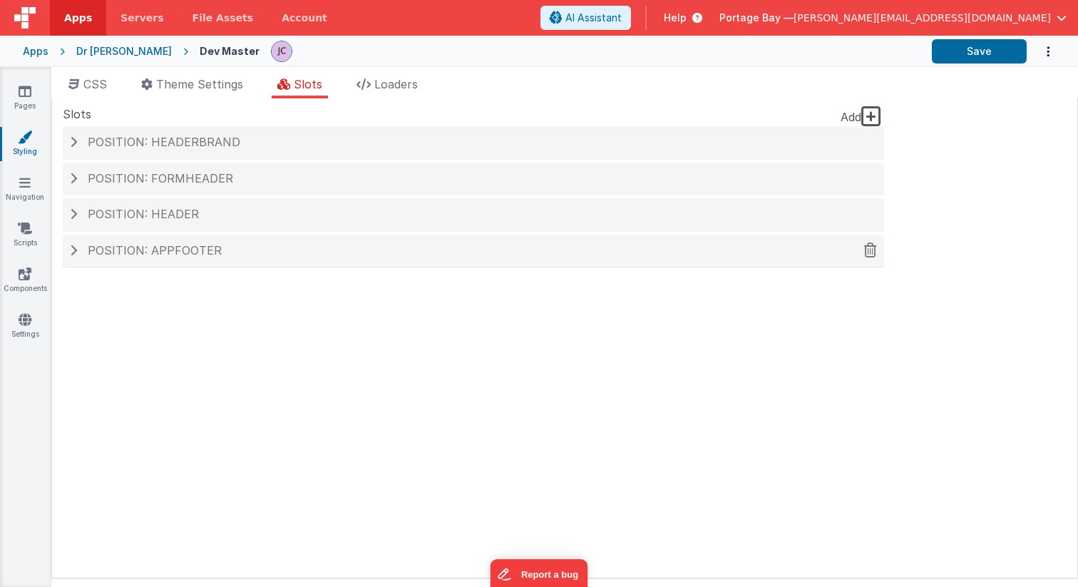
click at [71, 248] on span at bounding box center [73, 249] width 7 height 11
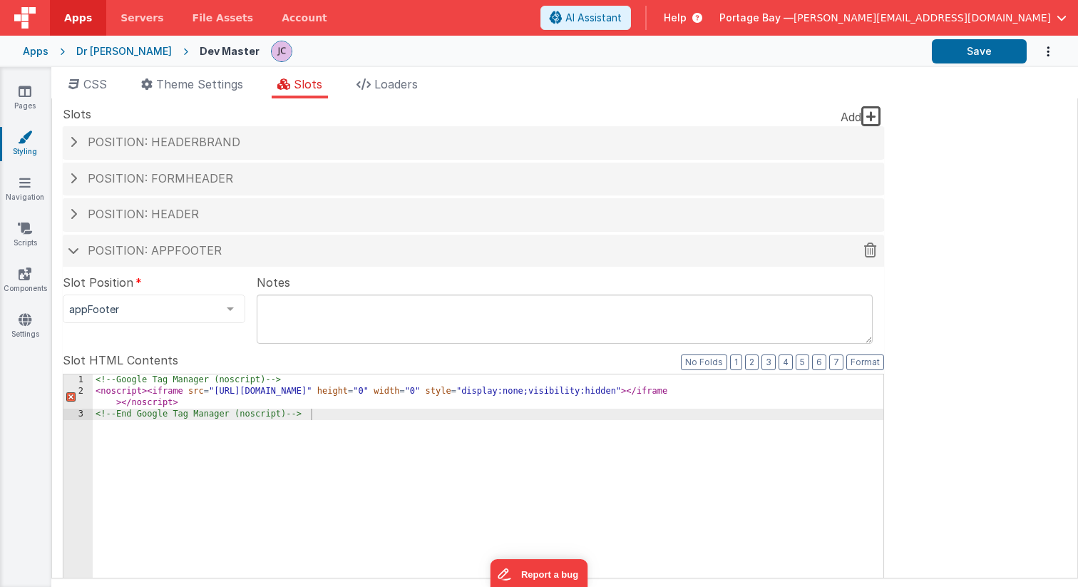
scroll to position [1, 0]
click at [73, 247] on span at bounding box center [73, 249] width 11 height 7
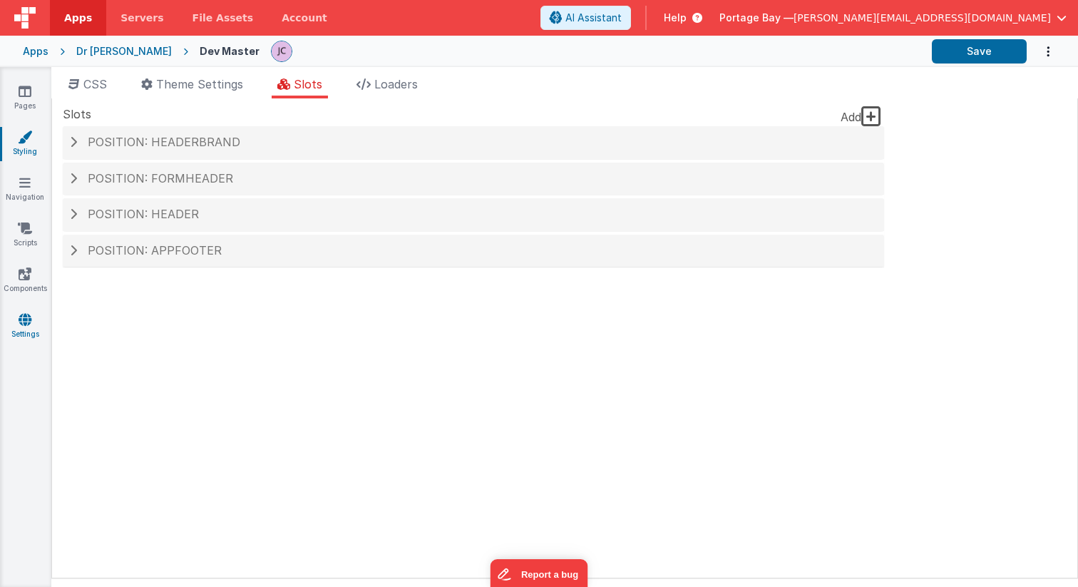
click at [25, 324] on icon at bounding box center [25, 319] width 13 height 14
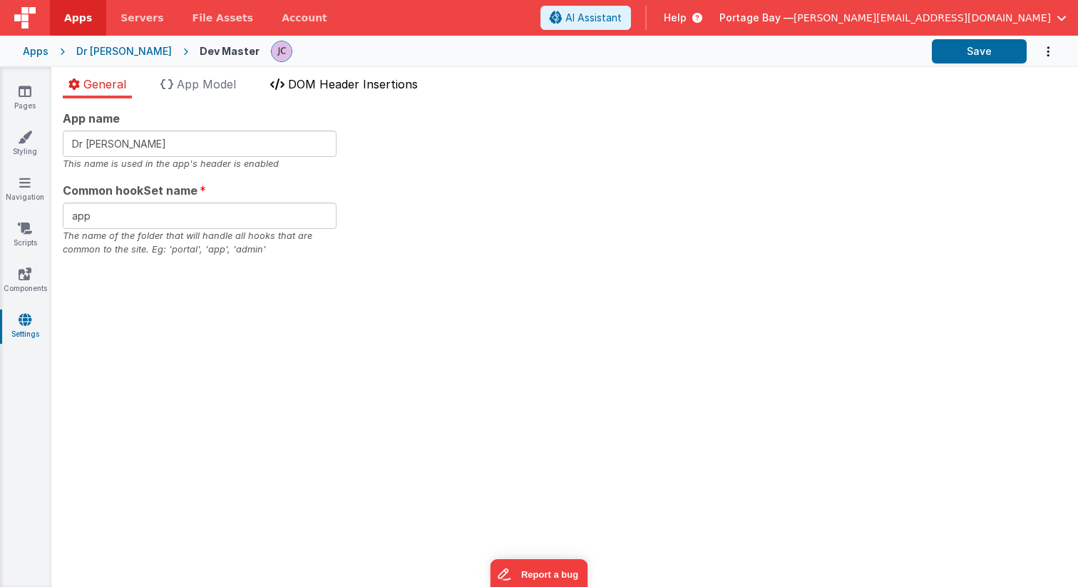
click at [336, 84] on span "DOM Header Insertions" at bounding box center [353, 84] width 130 height 14
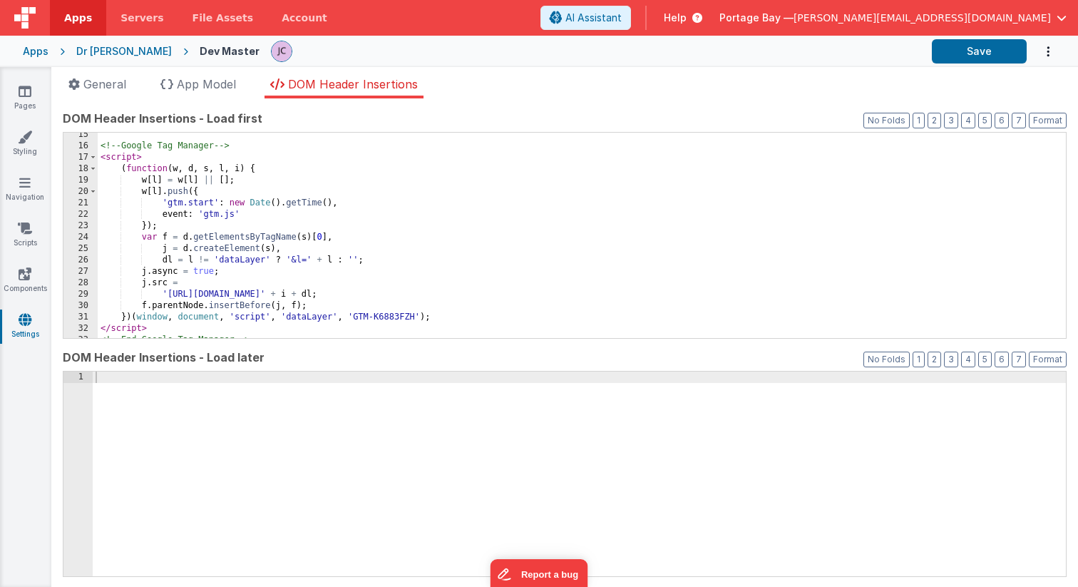
scroll to position [194, 0]
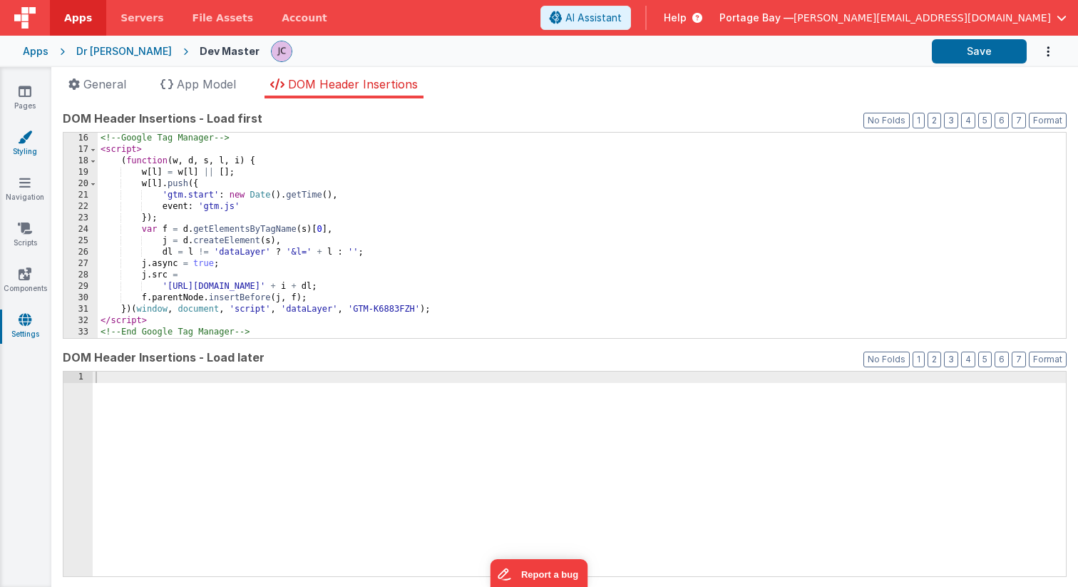
click at [27, 146] on link "Styling" at bounding box center [24, 144] width 51 height 29
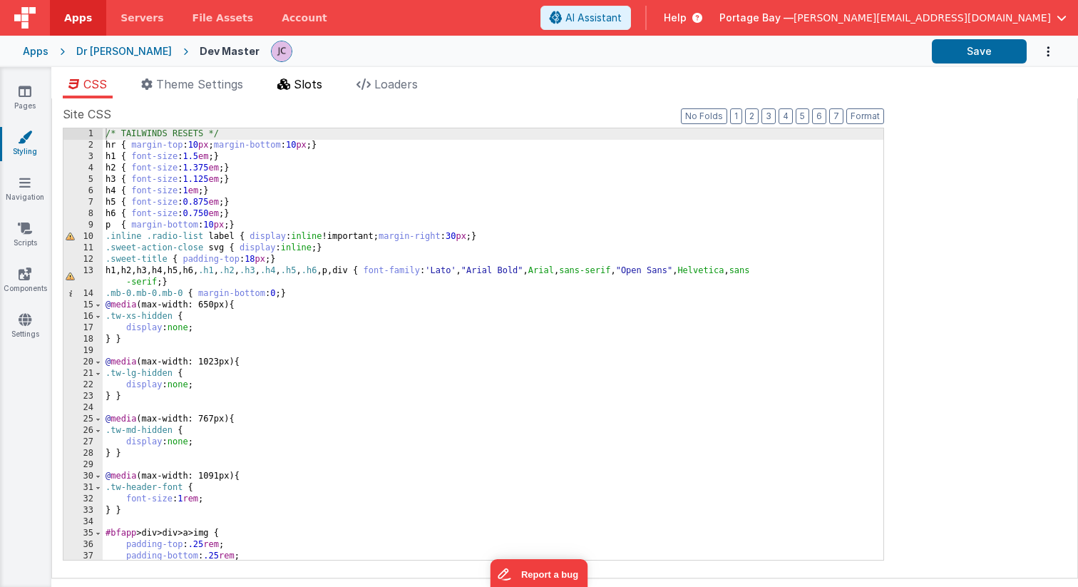
click at [305, 81] on span "Slots" at bounding box center [308, 84] width 29 height 14
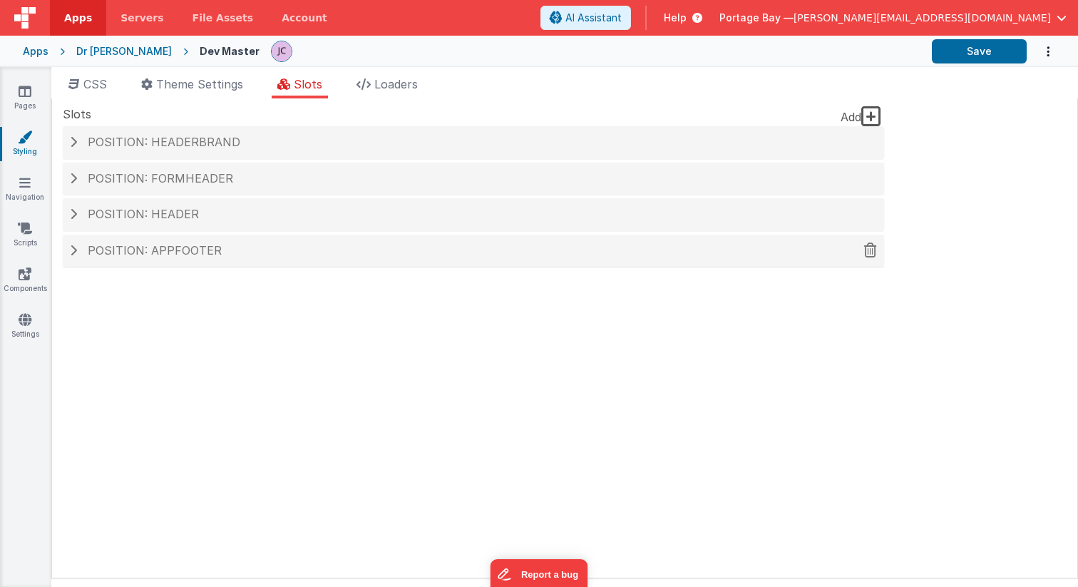
click at [72, 248] on span at bounding box center [73, 249] width 7 height 11
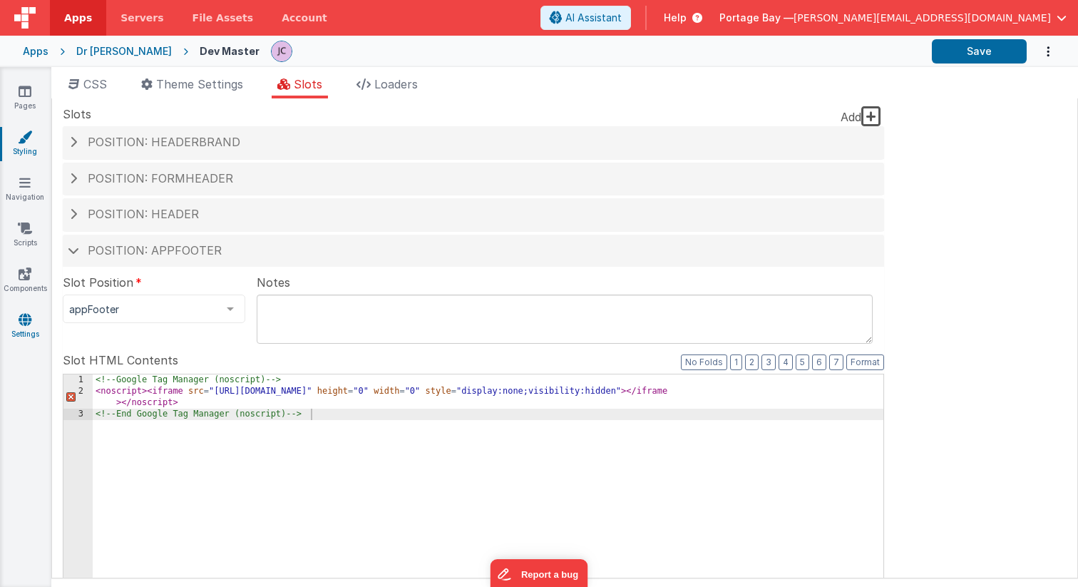
click at [29, 322] on icon at bounding box center [25, 319] width 13 height 14
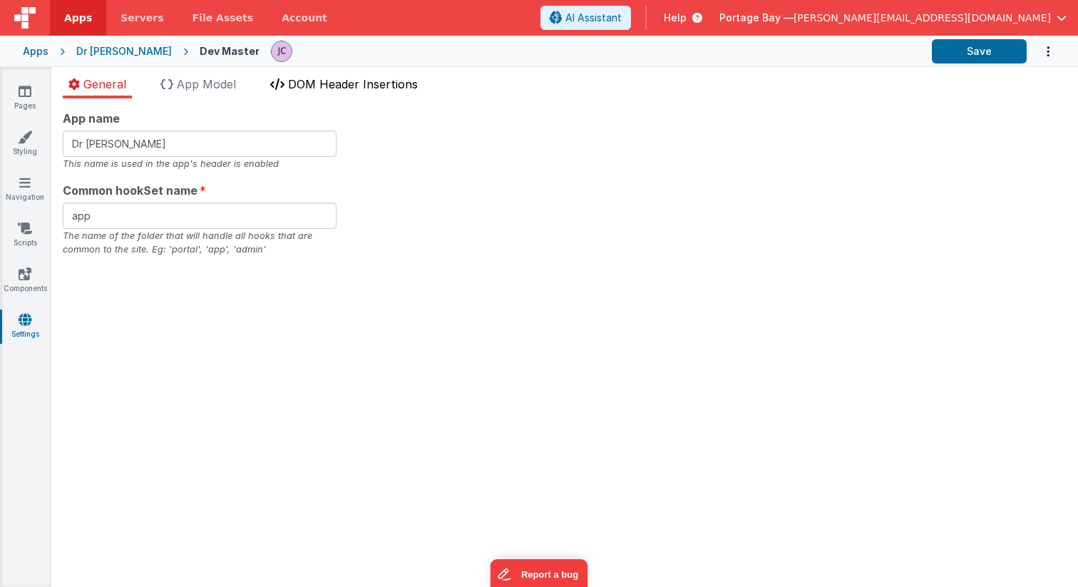
click at [309, 84] on span "DOM Header Insertions" at bounding box center [353, 84] width 130 height 14
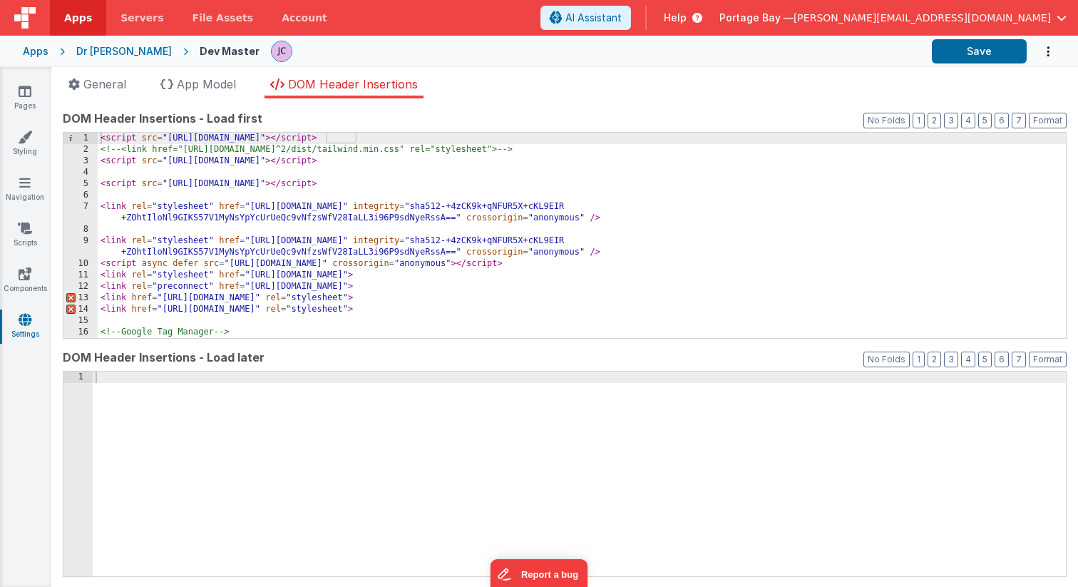
click at [639, 222] on div "< script src = "[URL][DOMAIN_NAME]" > </ script > <!-- <link href="[URL][DOMAIN…" at bounding box center [582, 247] width 968 height 228
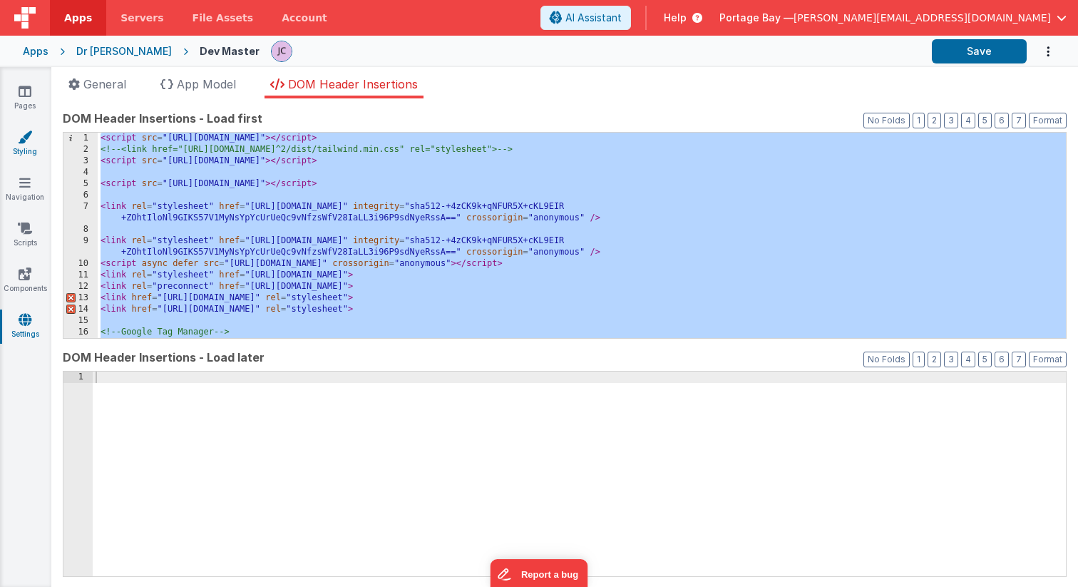
click at [26, 141] on icon at bounding box center [25, 137] width 14 height 14
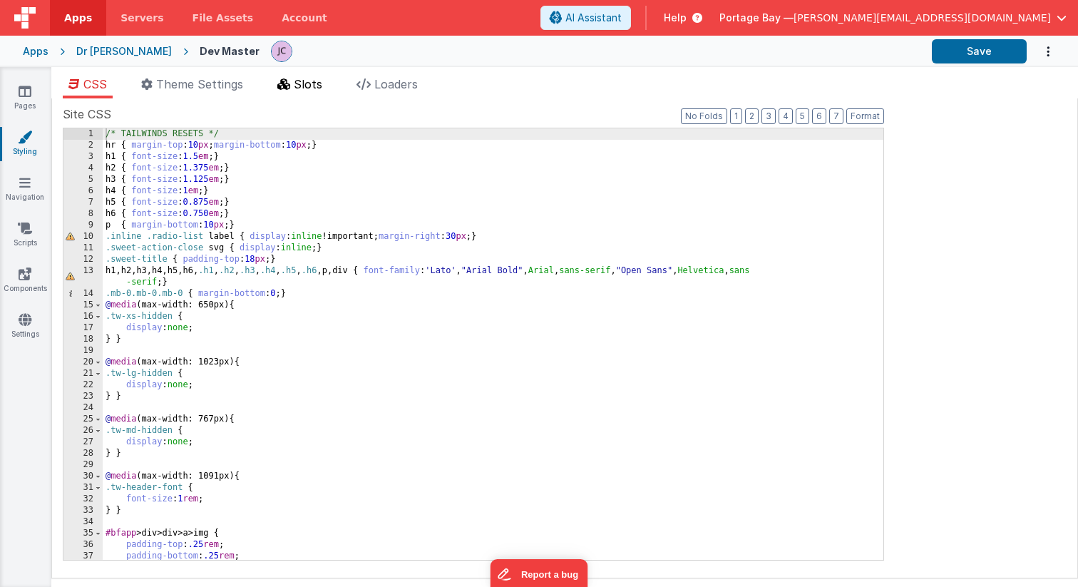
click at [314, 84] on span "Slots" at bounding box center [308, 84] width 29 height 14
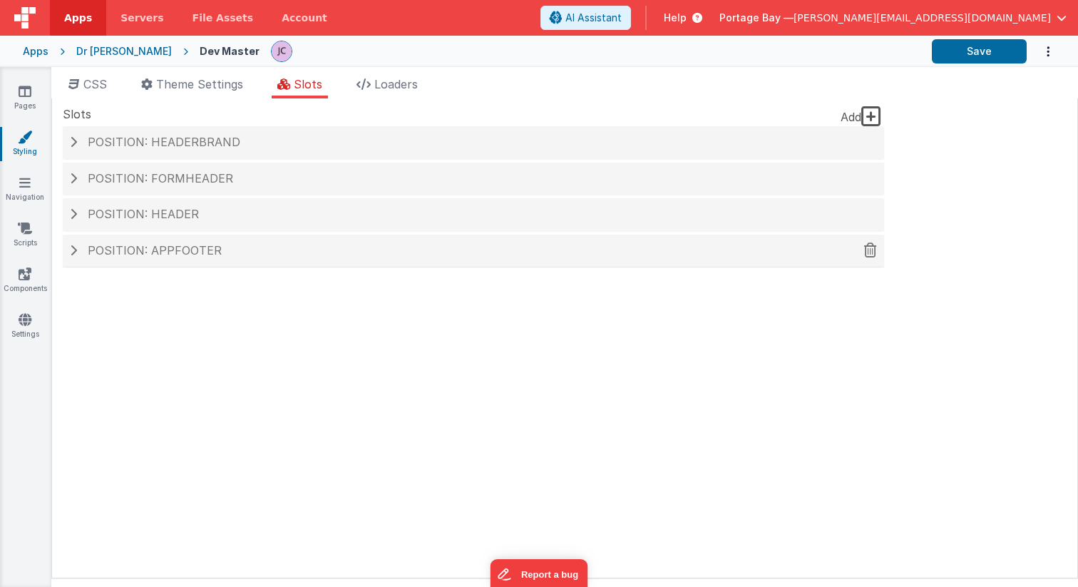
click at [73, 249] on span at bounding box center [73, 249] width 7 height 11
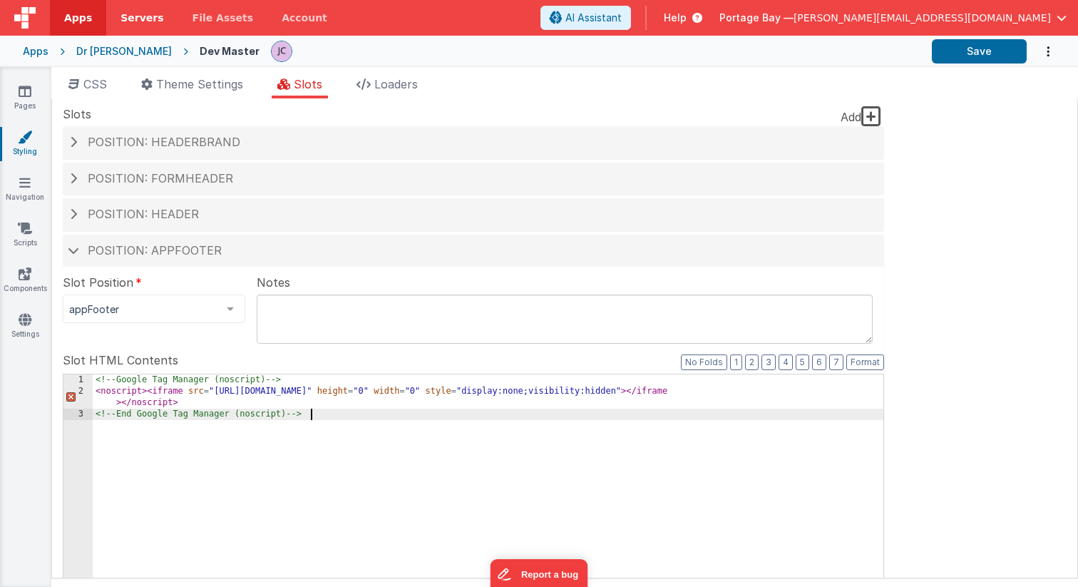
click at [145, 14] on span "Servers" at bounding box center [141, 18] width 43 height 14
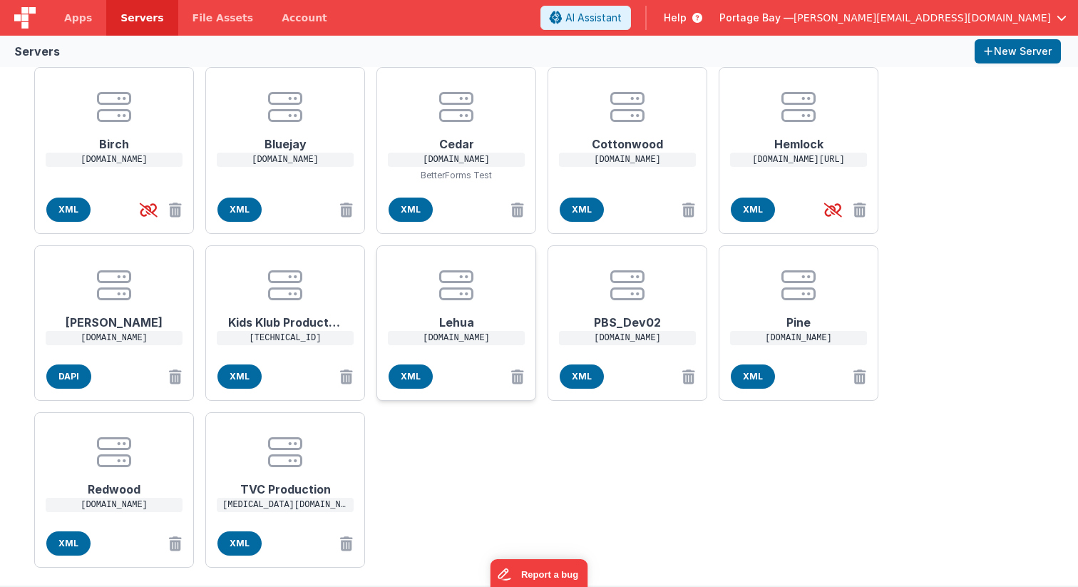
scroll to position [62, 0]
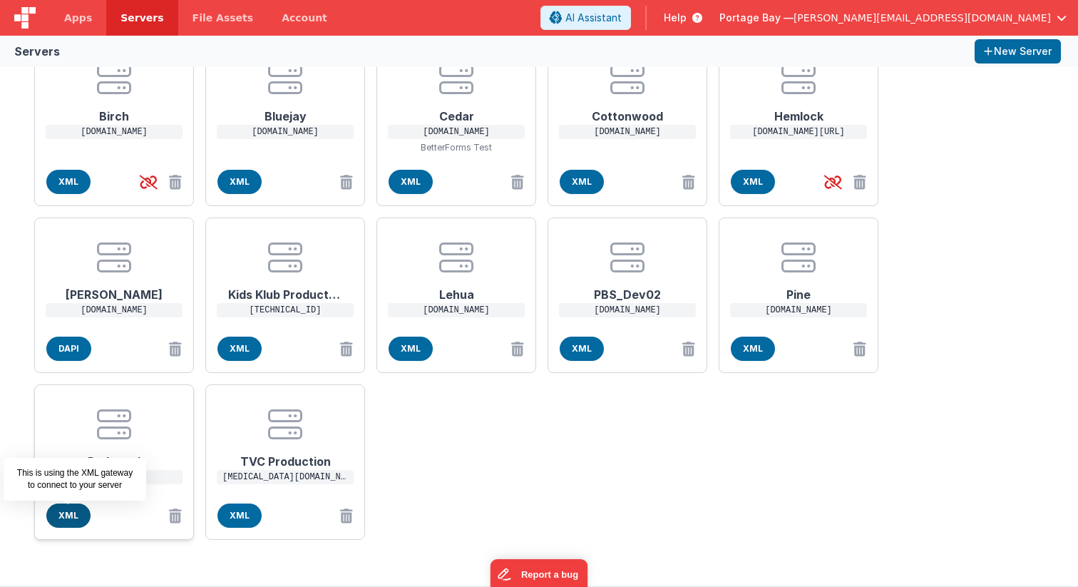
click at [73, 514] on span "XML" at bounding box center [68, 515] width 44 height 24
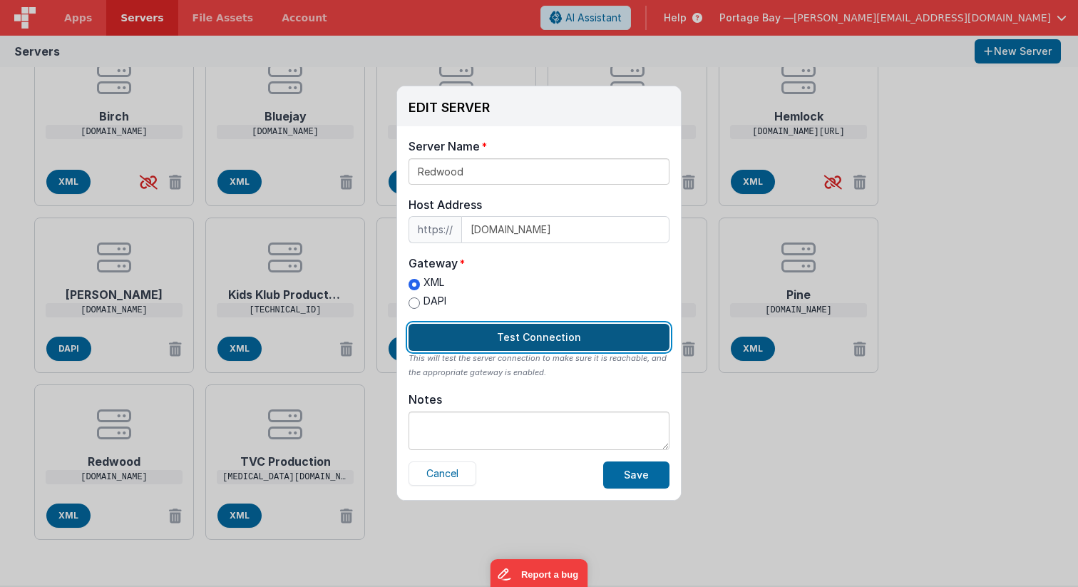
click at [537, 332] on button "Test Connection" at bounding box center [538, 337] width 261 height 27
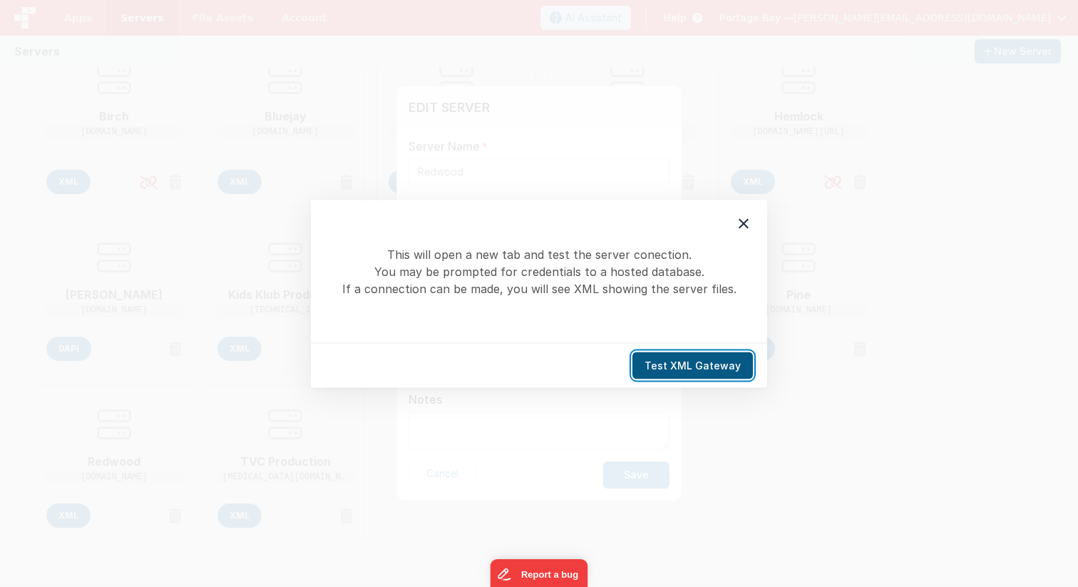
click at [691, 369] on button "Test XML Gateway" at bounding box center [692, 364] width 120 height 27
click at [747, 225] on icon at bounding box center [743, 223] width 17 height 17
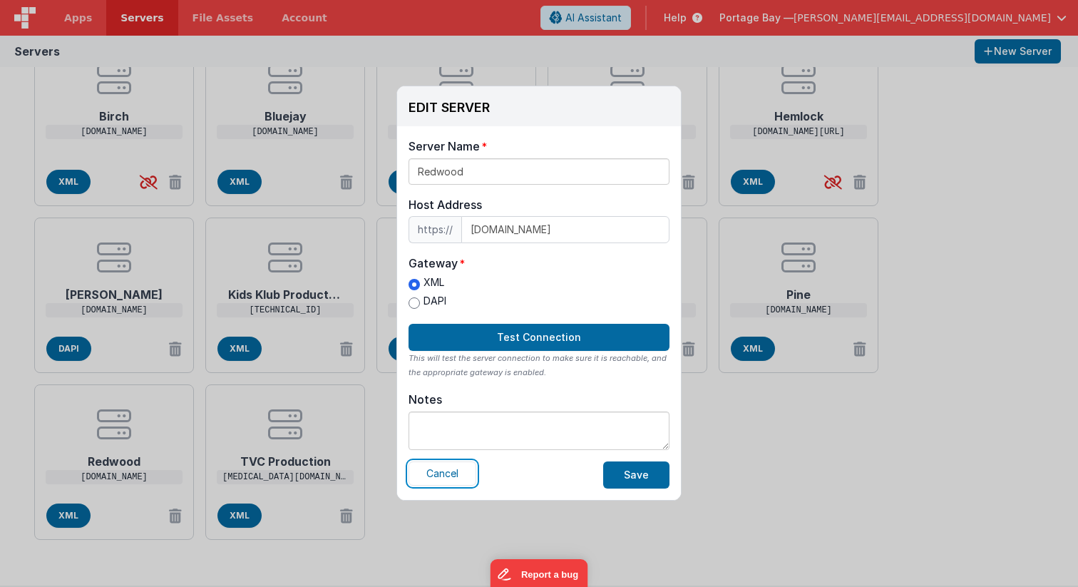
drag, startPoint x: 440, startPoint y: 474, endPoint x: 540, endPoint y: 480, distance: 99.3
click at [440, 474] on button "Cancel" at bounding box center [442, 473] width 68 height 24
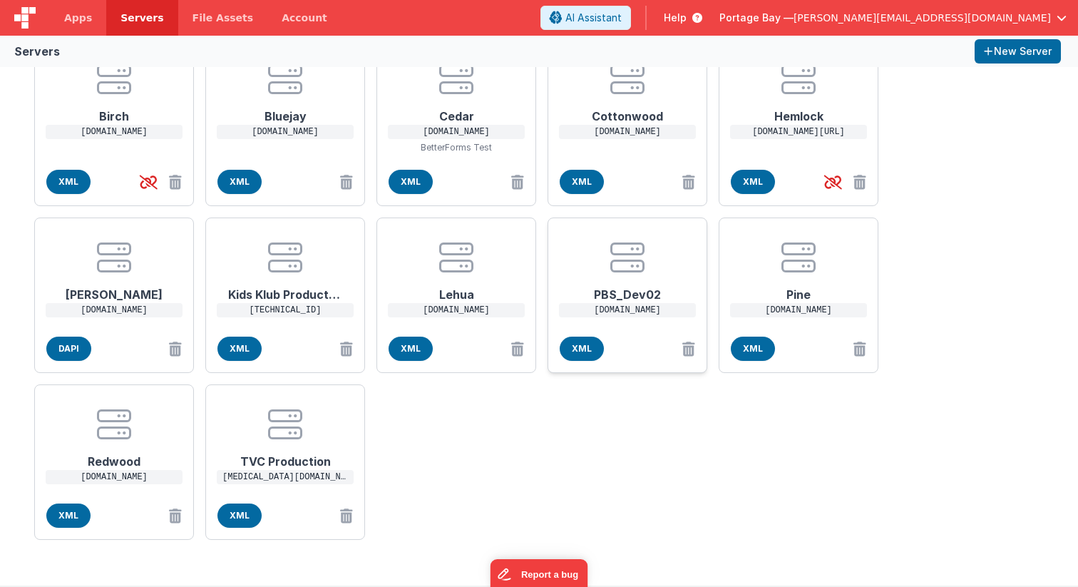
scroll to position [0, 0]
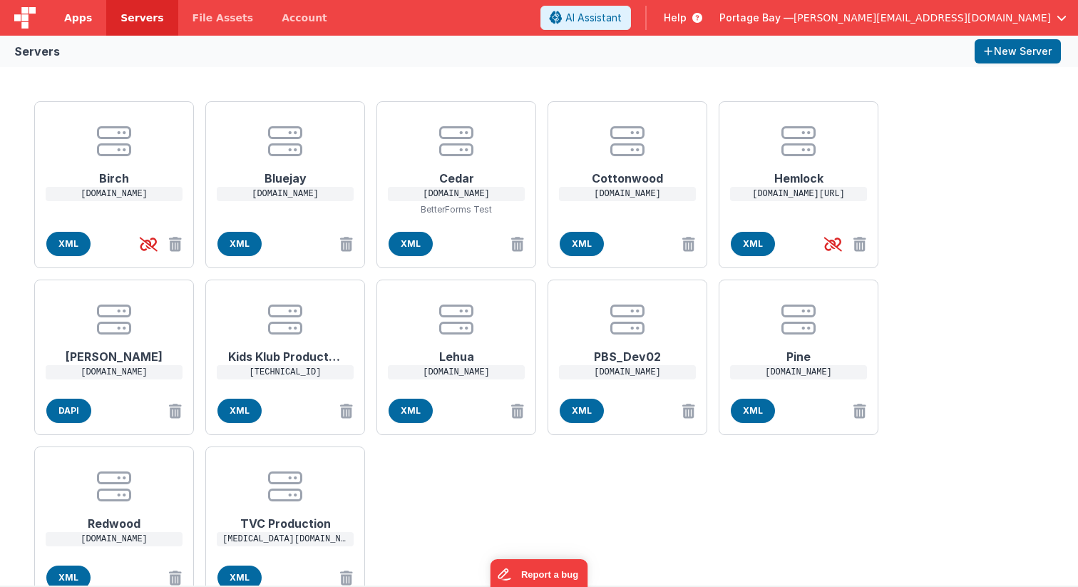
click at [69, 16] on span "Apps" at bounding box center [78, 18] width 28 height 14
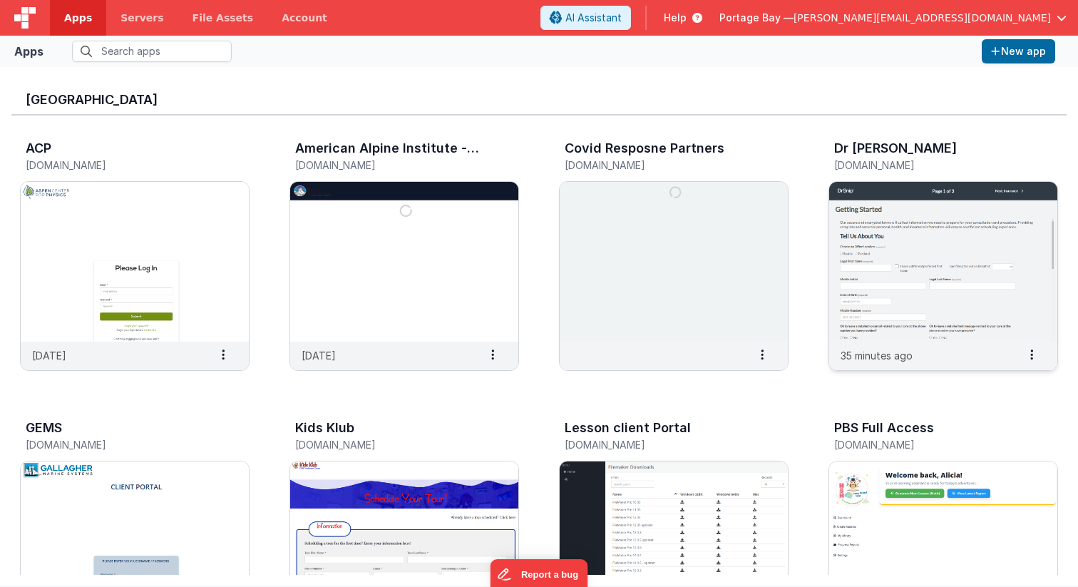
click at [949, 237] on img at bounding box center [943, 262] width 228 height 160
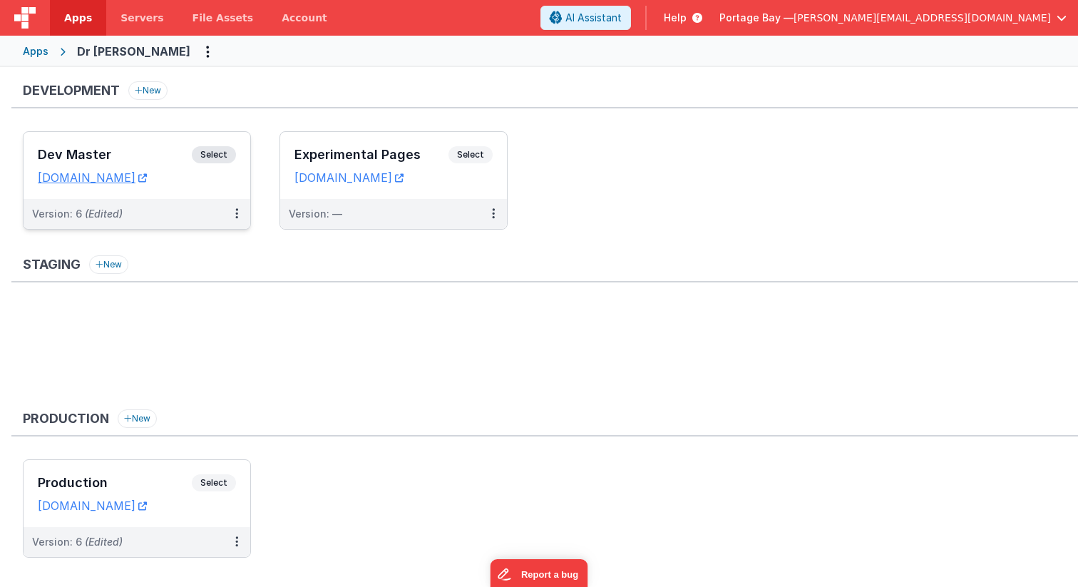
click at [227, 152] on span "Select" at bounding box center [214, 154] width 44 height 17
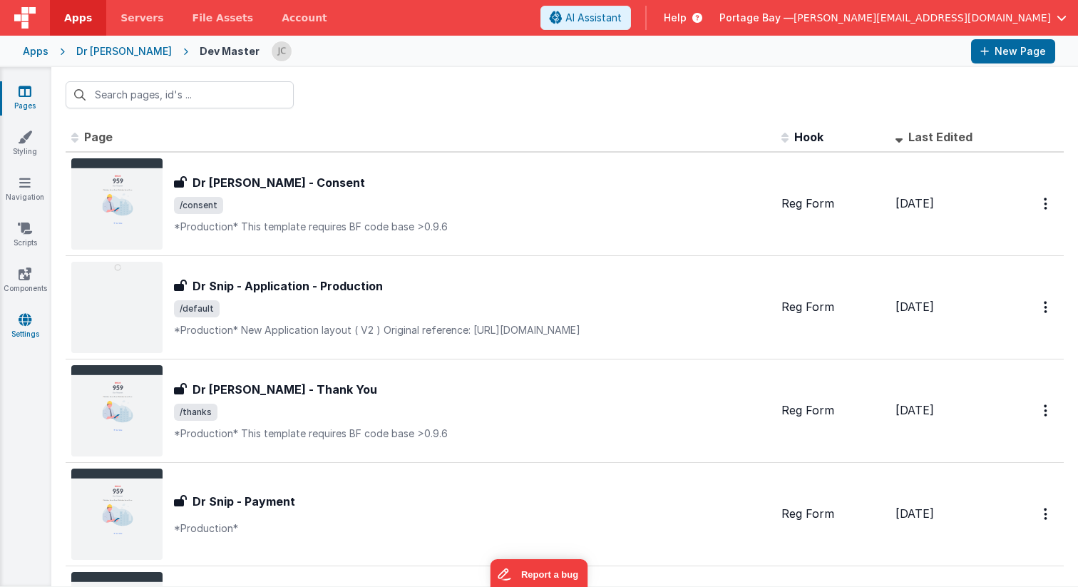
click at [29, 321] on icon at bounding box center [25, 319] width 13 height 14
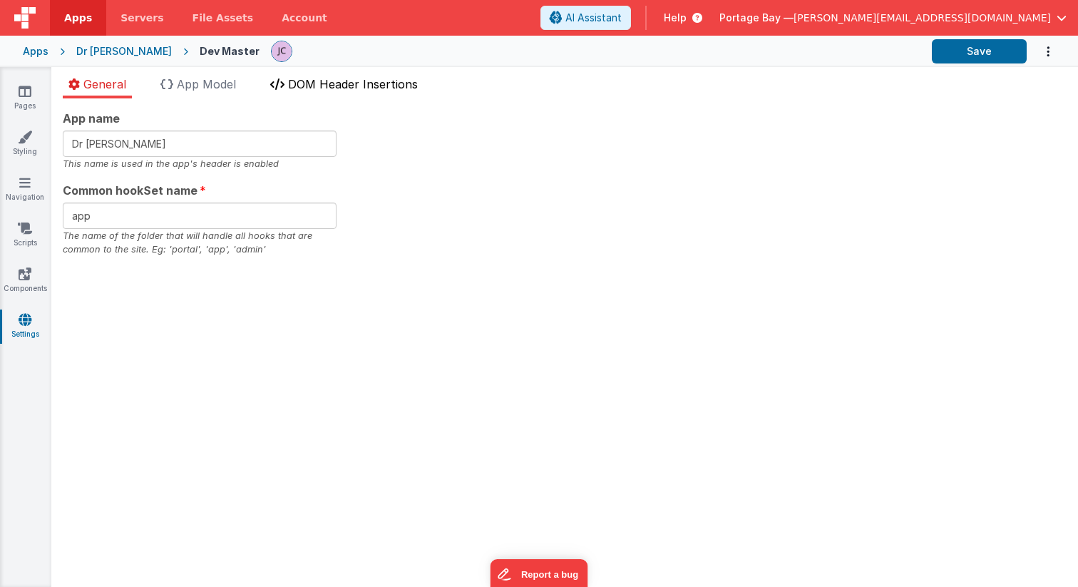
click at [363, 78] on span "DOM Header Insertions" at bounding box center [353, 84] width 130 height 14
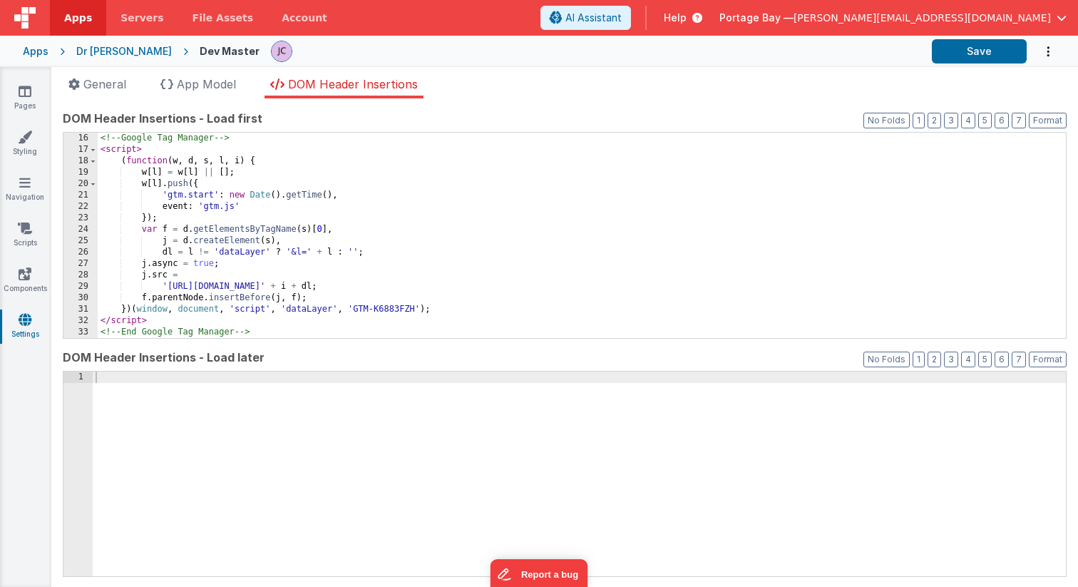
scroll to position [194, 0]
click at [22, 141] on icon at bounding box center [25, 137] width 14 height 14
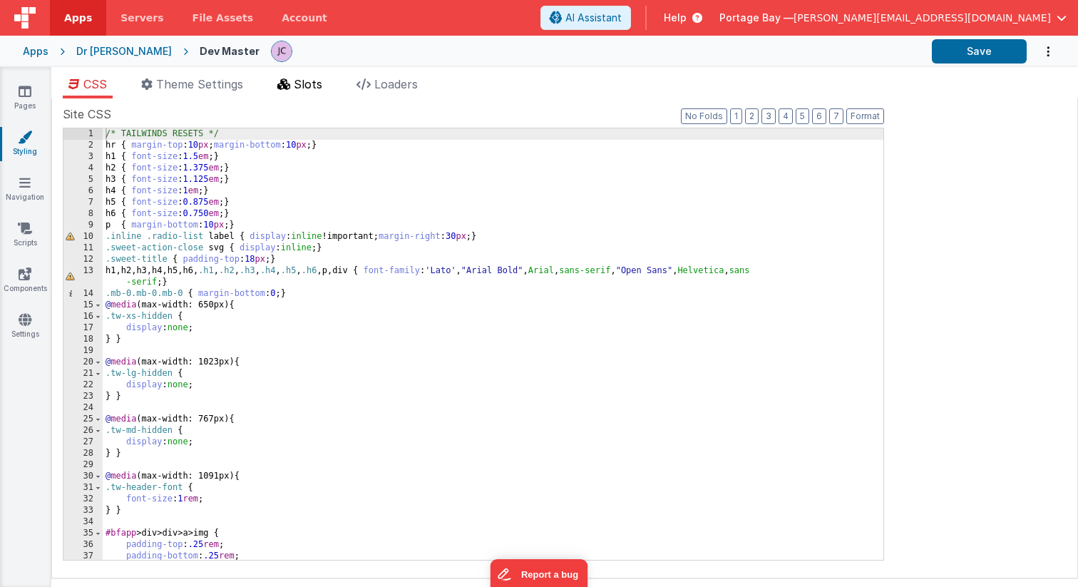
click at [315, 85] on span "Slots" at bounding box center [308, 84] width 29 height 14
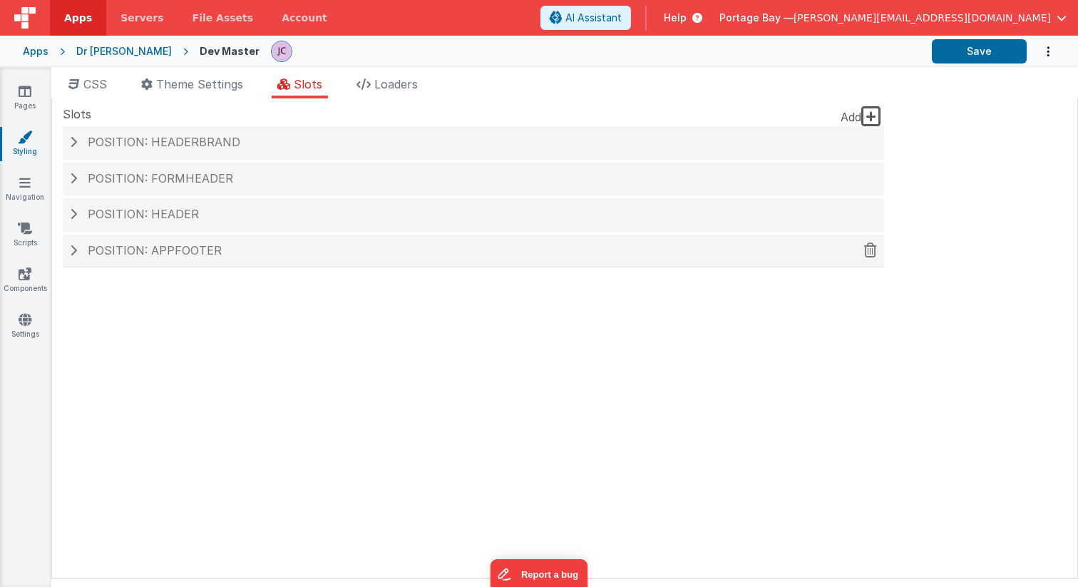
click at [68, 249] on div "Position: appFooter" at bounding box center [473, 251] width 821 height 33
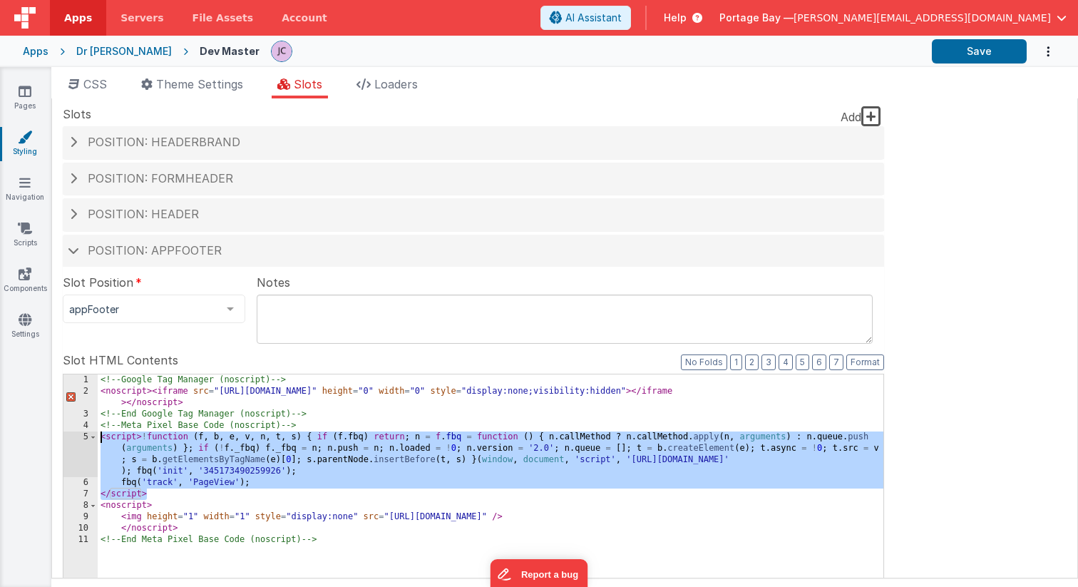
drag, startPoint x: 148, startPoint y: 494, endPoint x: 78, endPoint y: 436, distance: 90.6
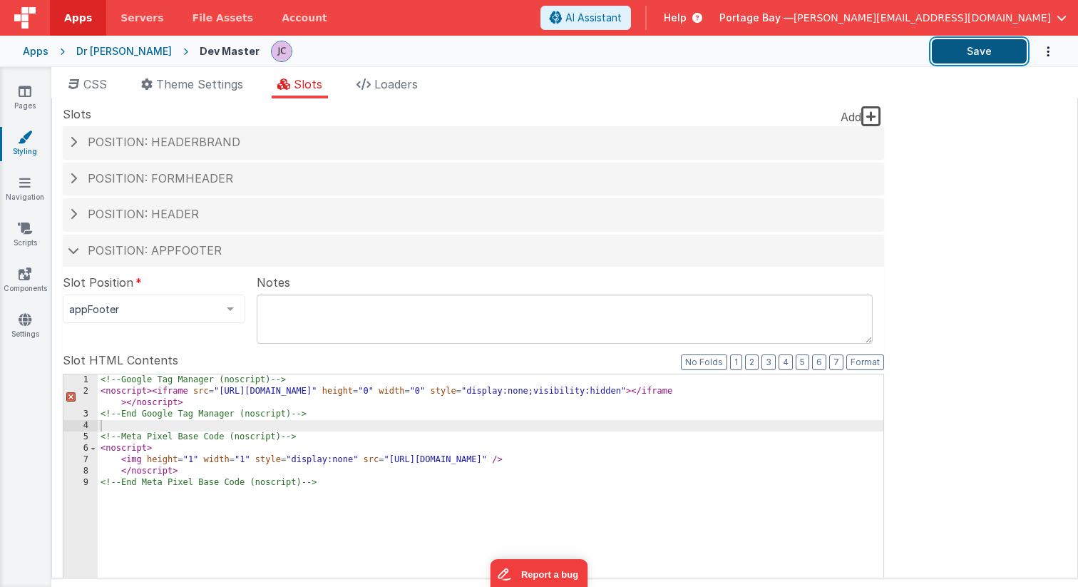
click at [977, 48] on button "Save" at bounding box center [979, 51] width 95 height 24
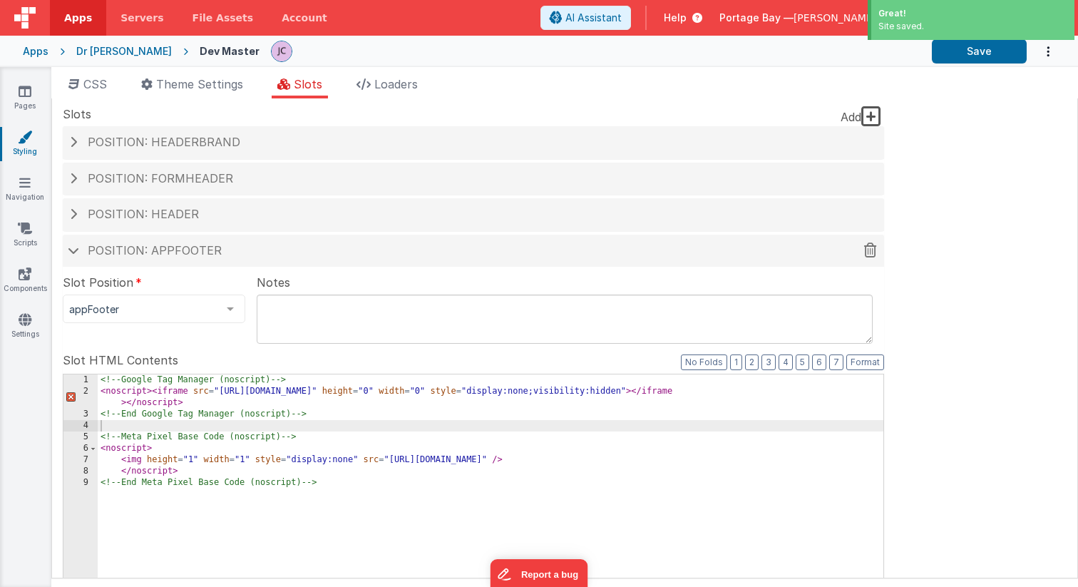
click at [68, 251] on span at bounding box center [73, 250] width 11 height 7
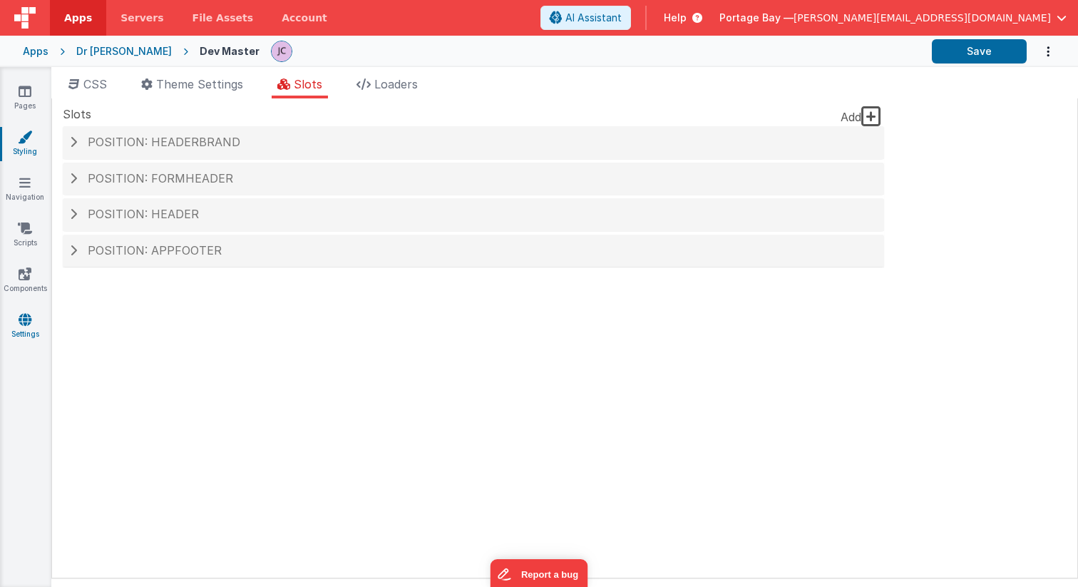
click at [24, 325] on icon at bounding box center [25, 319] width 13 height 14
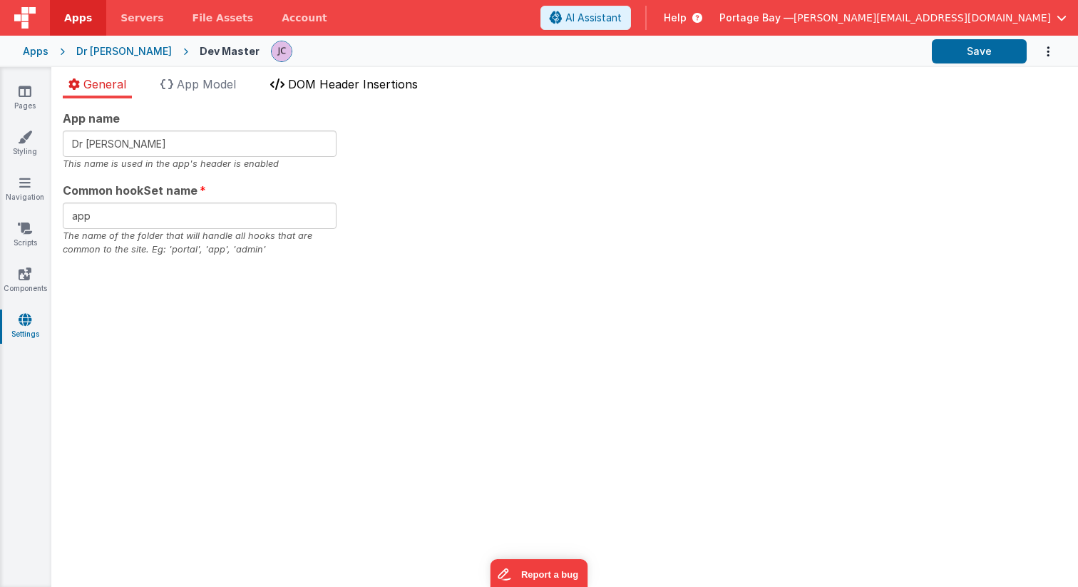
click at [369, 85] on span "DOM Header Insertions" at bounding box center [353, 84] width 130 height 14
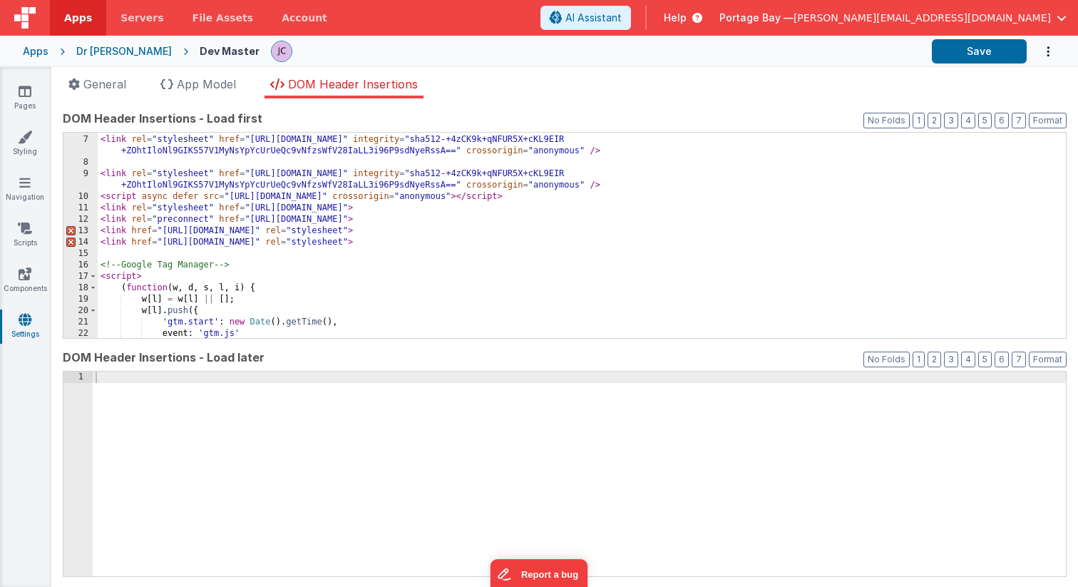
scroll to position [194, 0]
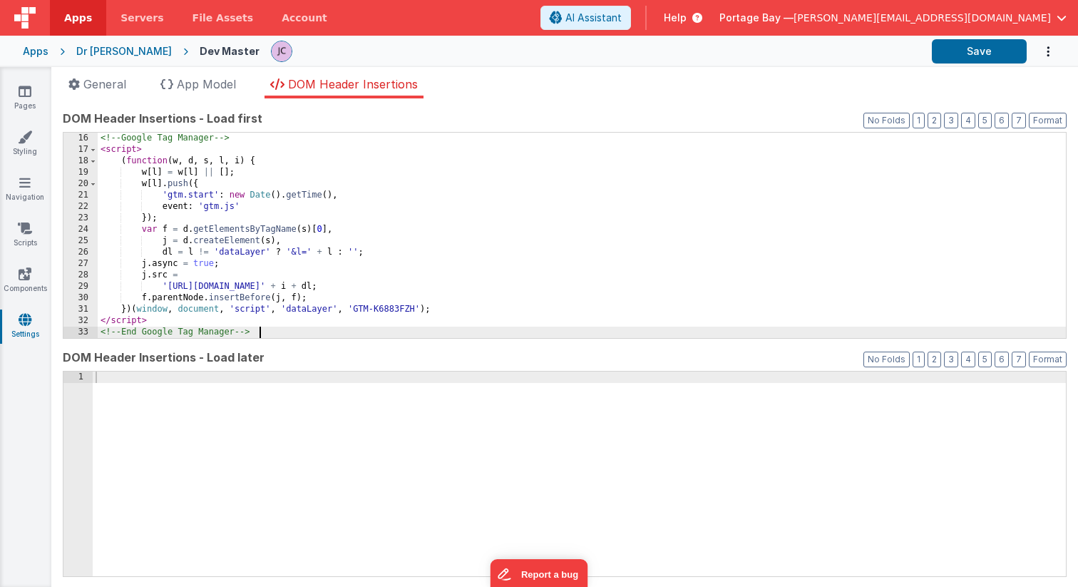
click at [283, 328] on div "<!-- Google Tag Manager --> < script > ( function ( w , d , s , l , i ) { w [ l…" at bounding box center [582, 247] width 968 height 228
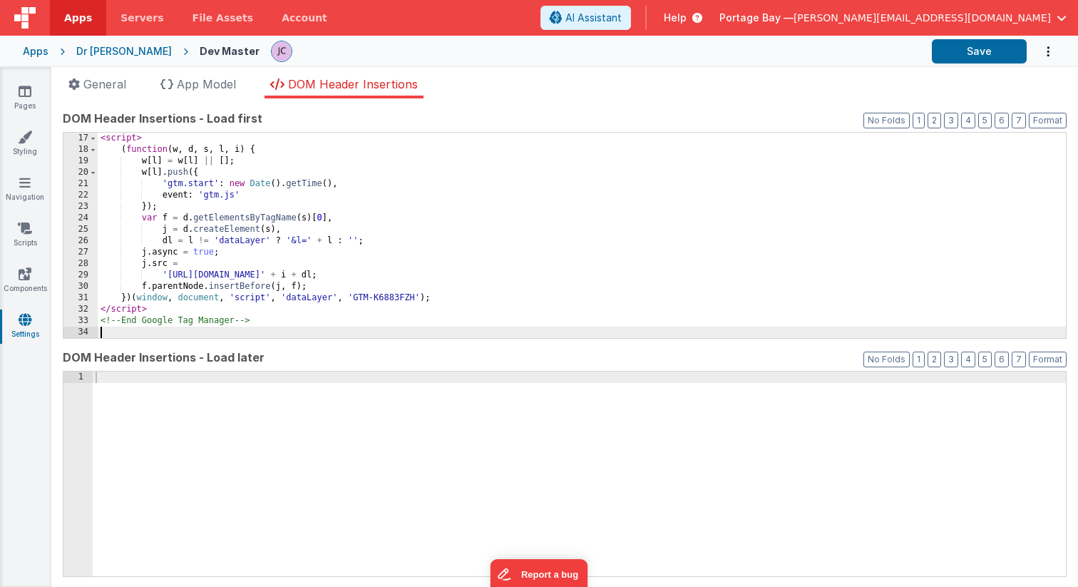
scroll to position [205, 0]
paste textarea
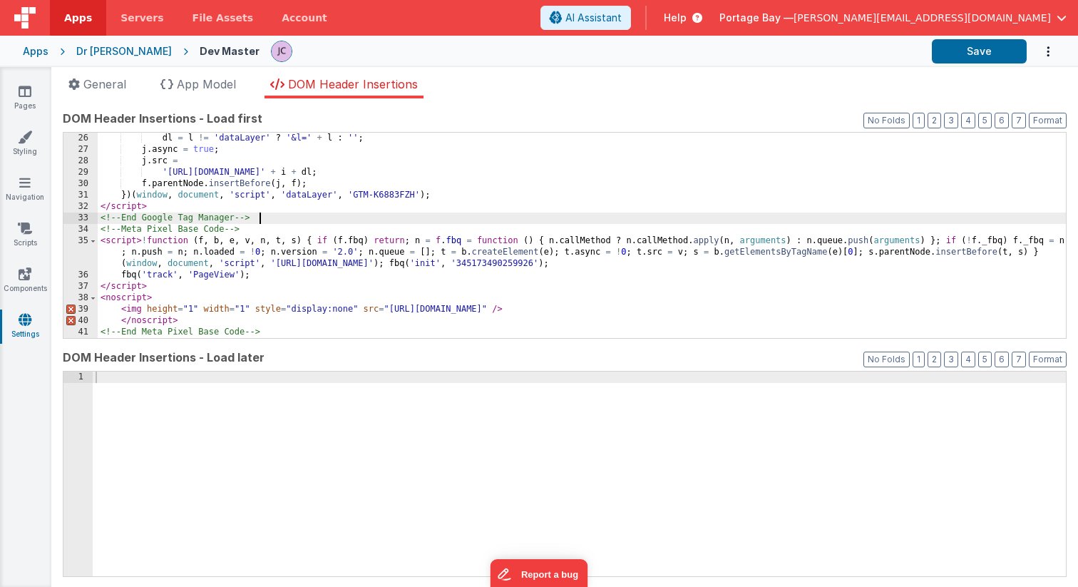
click at [264, 217] on div "dl = l != 'dataLayer' ? '&l=' + l : '' ; j . async = true ; j . src = '[URL][DO…" at bounding box center [582, 247] width 968 height 228
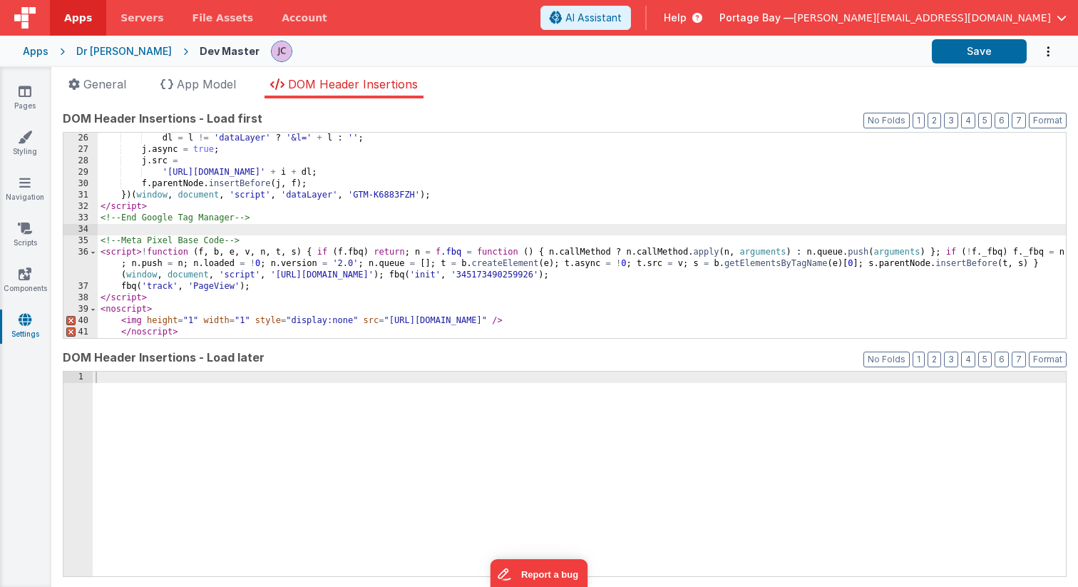
scroll to position [319, 0]
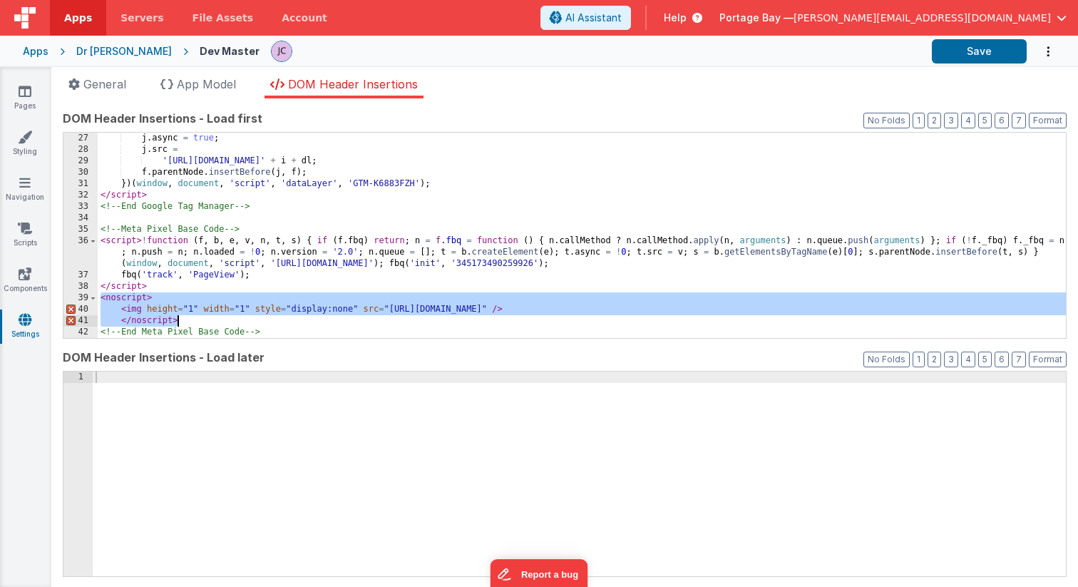
drag, startPoint x: 103, startPoint y: 297, endPoint x: 187, endPoint y: 321, distance: 87.5
click at [187, 321] on div "[PERSON_NAME] async = true ; j . src = '[URL][DOMAIN_NAME]' + i + dl ; f . pare…" at bounding box center [582, 247] width 968 height 228
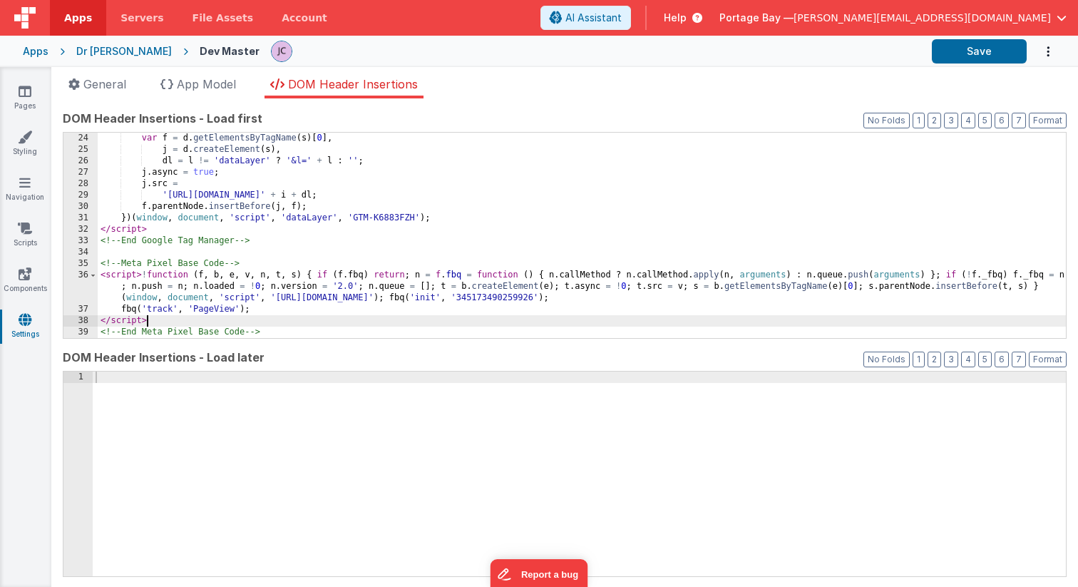
scroll to position [285, 0]
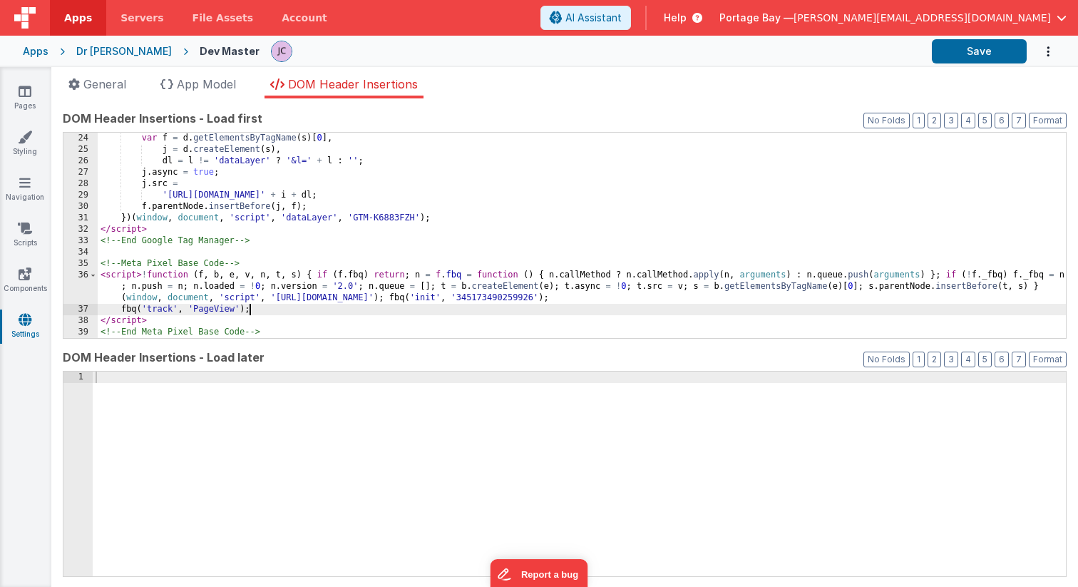
click at [262, 307] on div "var f = d . getElementsByTagName ( s ) [ 0 ] , j = d . createElement ( s ) , dl…" at bounding box center [582, 247] width 968 height 228
click at [967, 48] on button "Save" at bounding box center [979, 51] width 95 height 24
click at [26, 94] on icon at bounding box center [25, 91] width 13 height 14
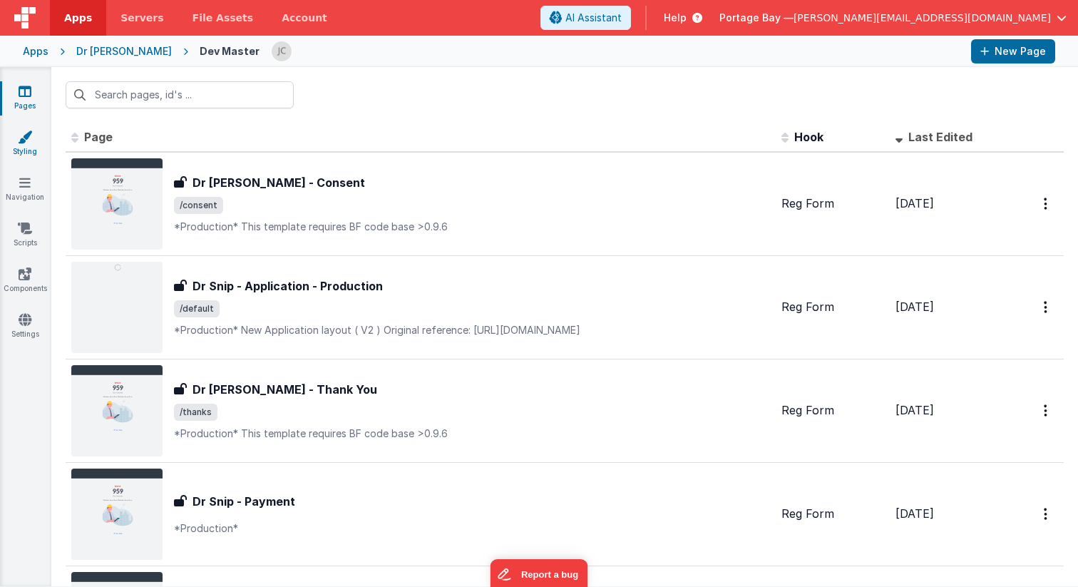
click at [25, 142] on icon at bounding box center [25, 137] width 14 height 14
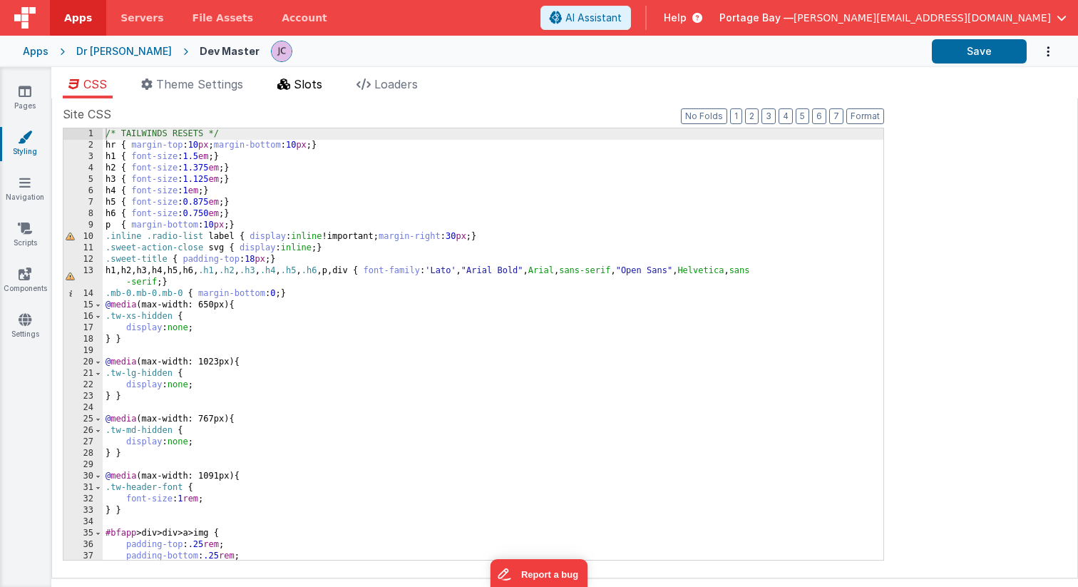
click at [309, 83] on span "Slots" at bounding box center [308, 84] width 29 height 14
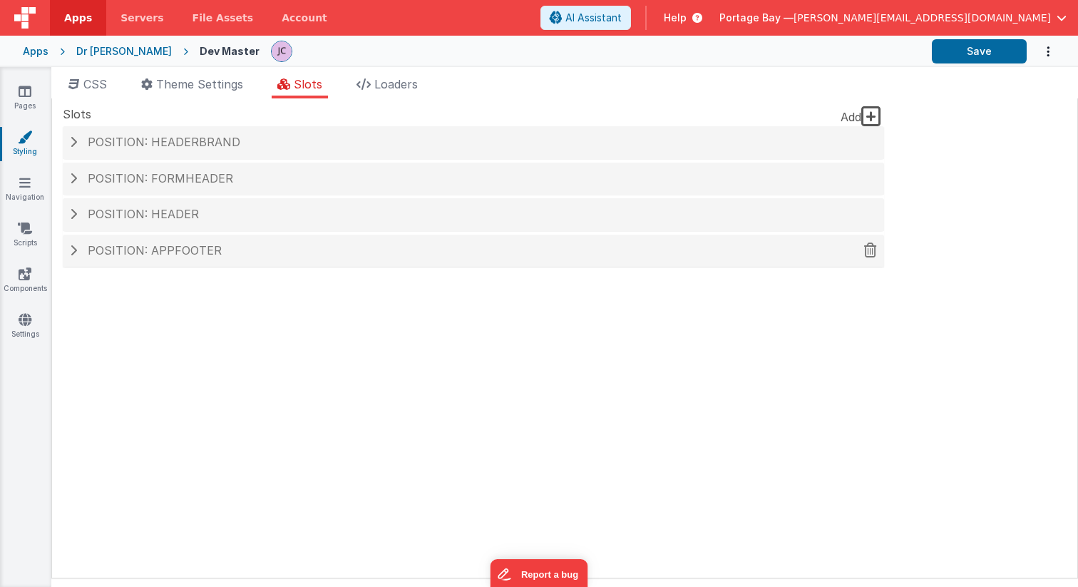
click at [77, 248] on h4 "Position: appFooter" at bounding box center [473, 250] width 807 height 13
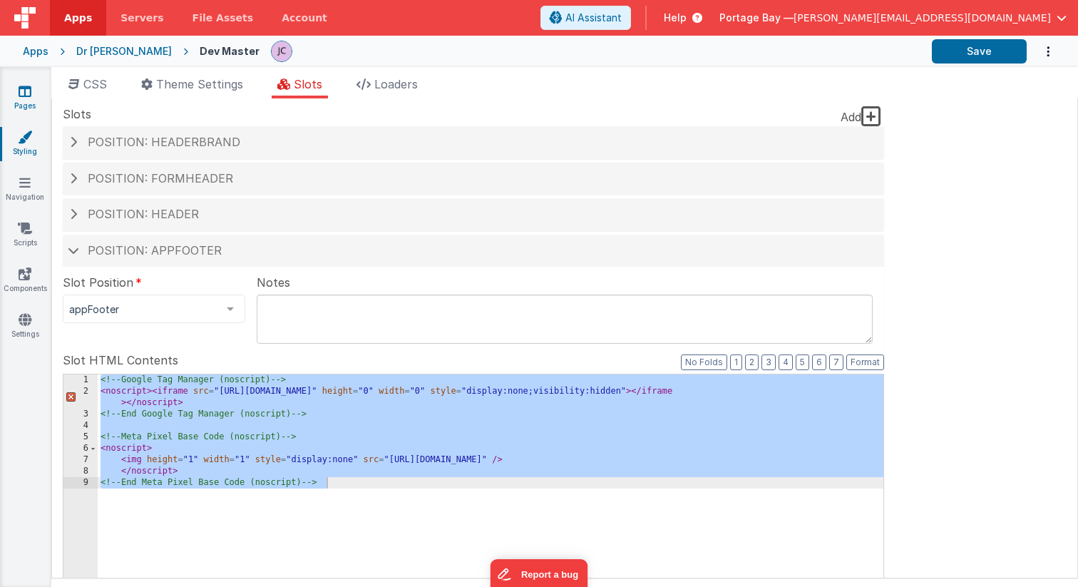
click at [25, 88] on icon at bounding box center [25, 91] width 13 height 14
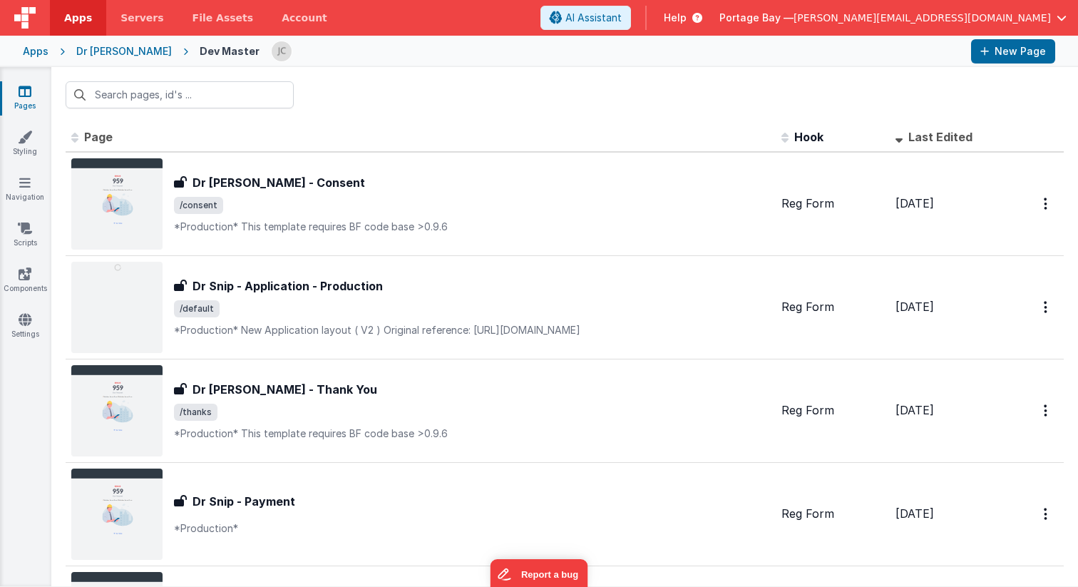
click at [105, 52] on div "Dr [PERSON_NAME]" at bounding box center [124, 51] width 96 height 14
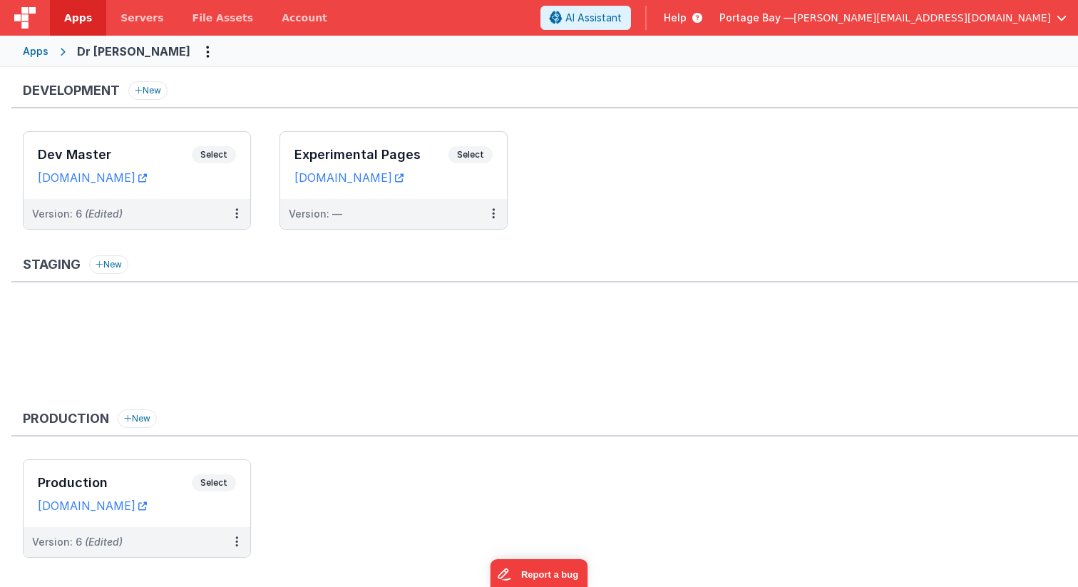
click at [79, 16] on span "Apps" at bounding box center [78, 18] width 28 height 14
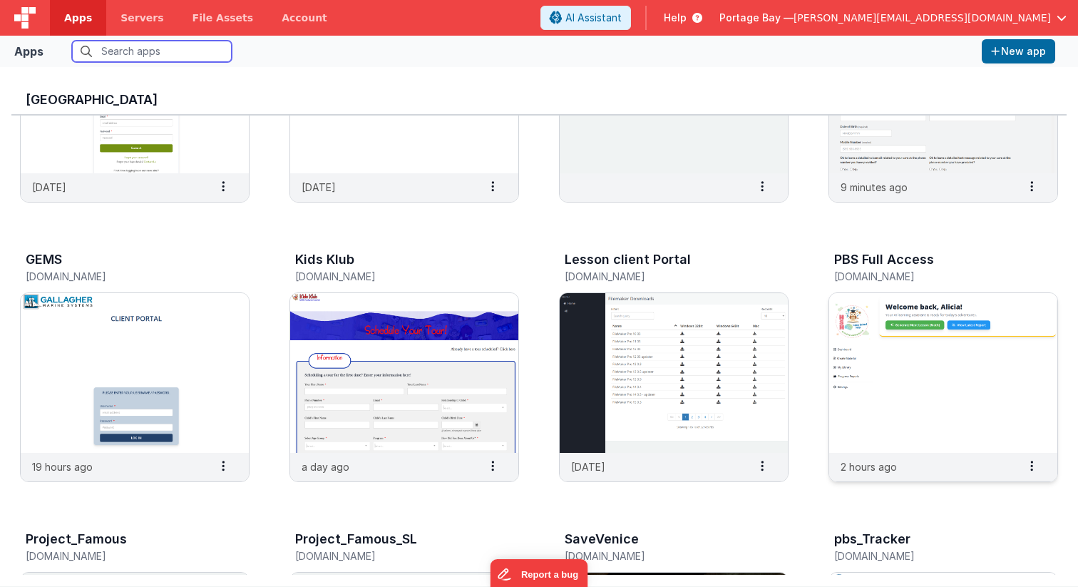
scroll to position [170, 0]
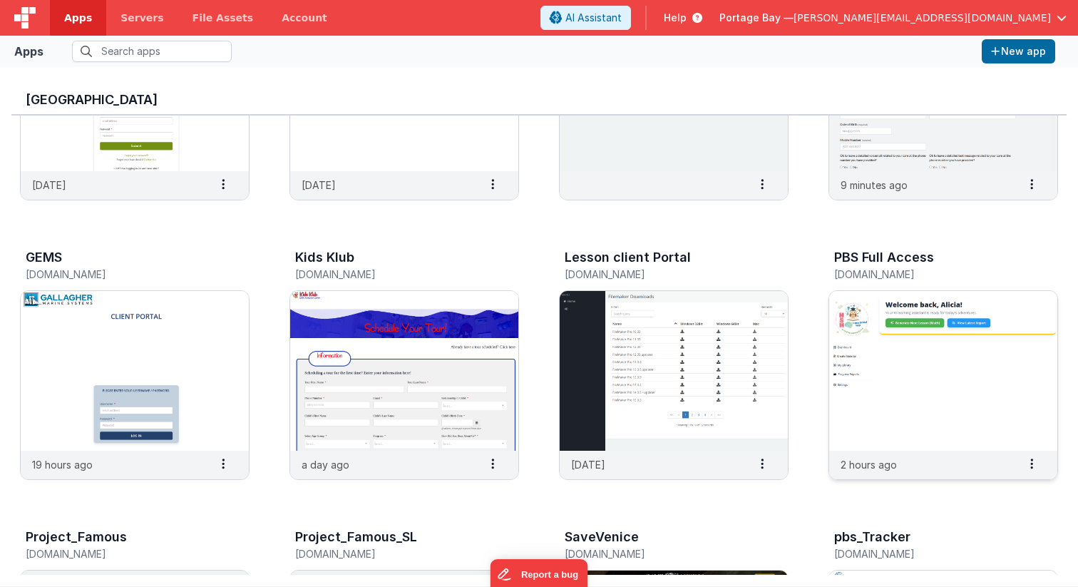
click at [951, 373] on img at bounding box center [943, 371] width 228 height 160
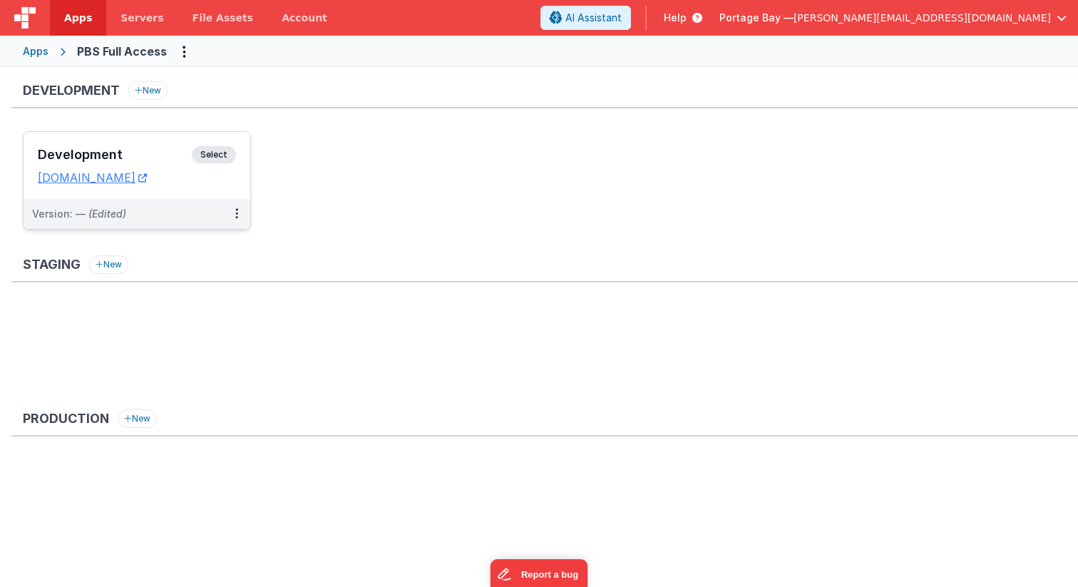
click at [225, 155] on span "Select" at bounding box center [214, 154] width 44 height 17
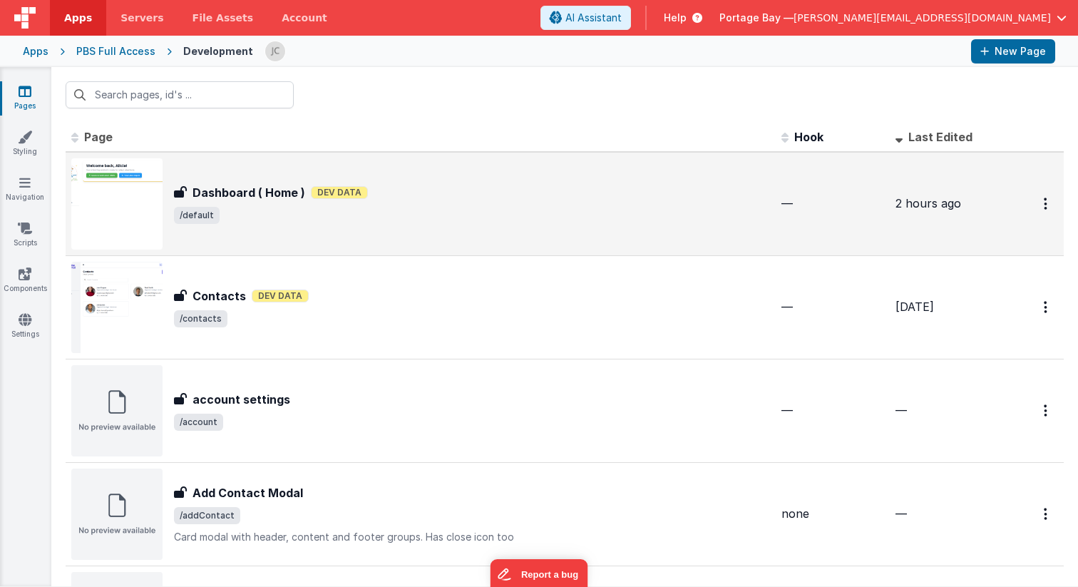
click at [555, 207] on span "/default" at bounding box center [472, 215] width 596 height 17
